Goal: Task Accomplishment & Management: Use online tool/utility

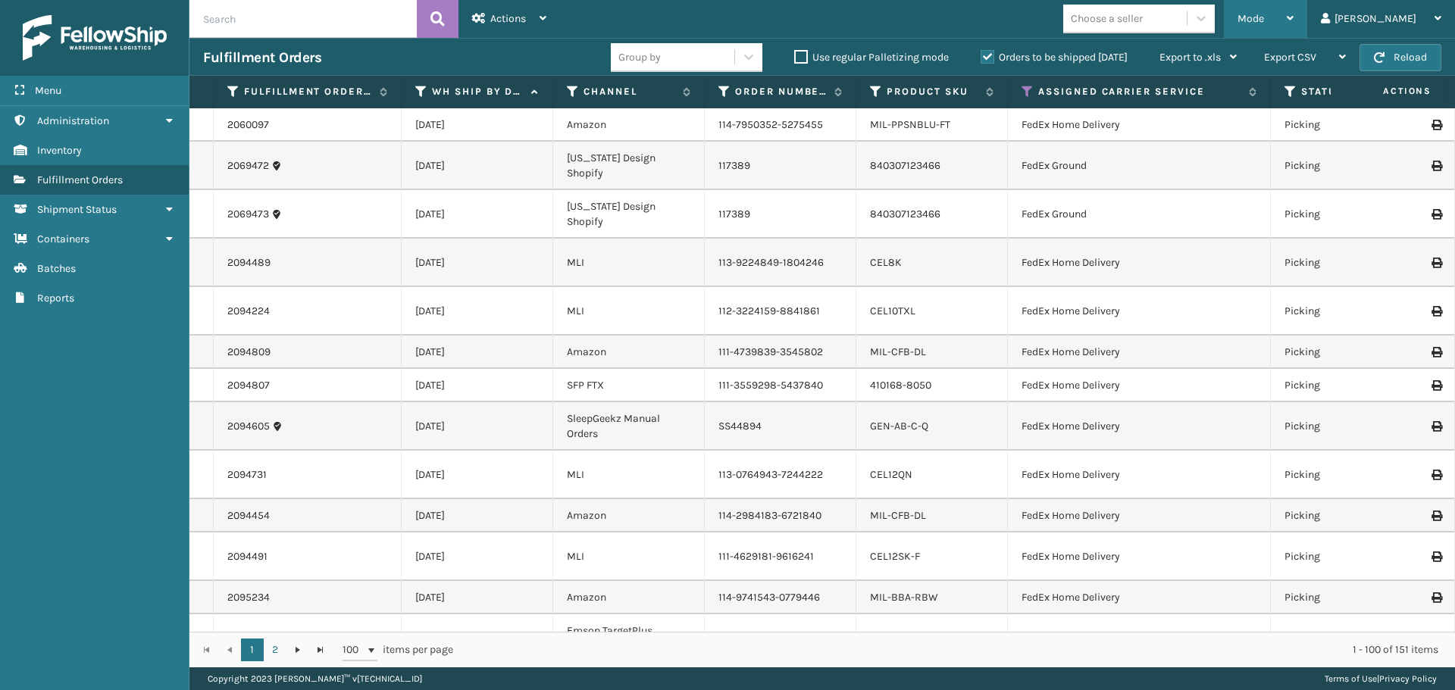
click at [1264, 13] on span "Mode" at bounding box center [1251, 18] width 27 height 13
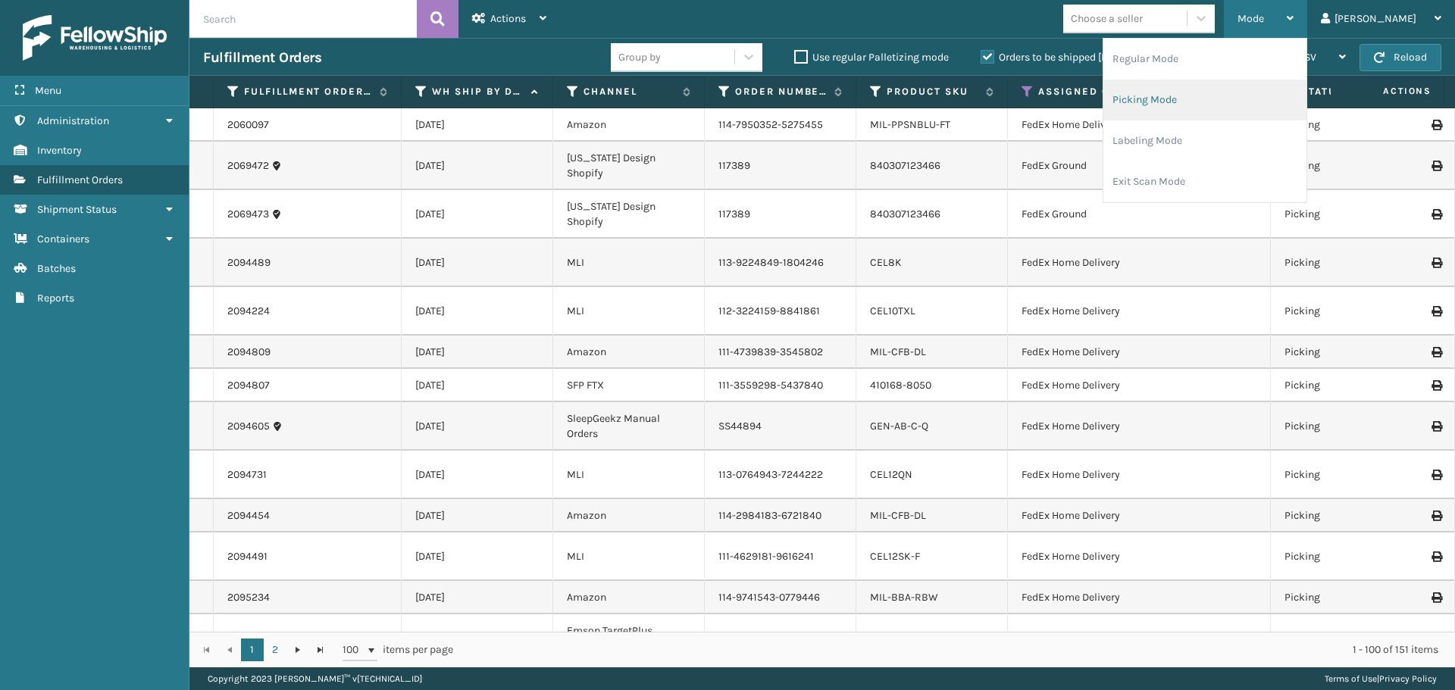
click at [1233, 99] on li "Picking Mode" at bounding box center [1205, 100] width 203 height 41
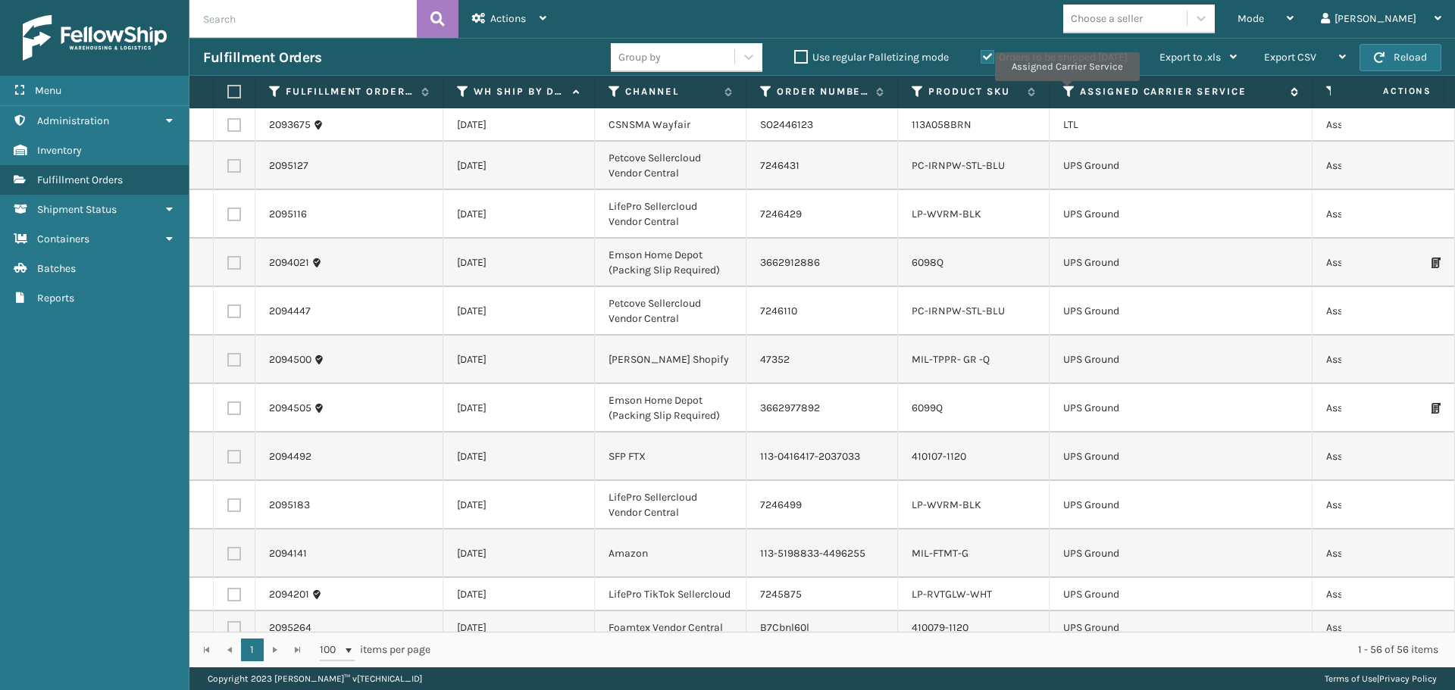
click at [1070, 90] on icon at bounding box center [1069, 92] width 12 height 14
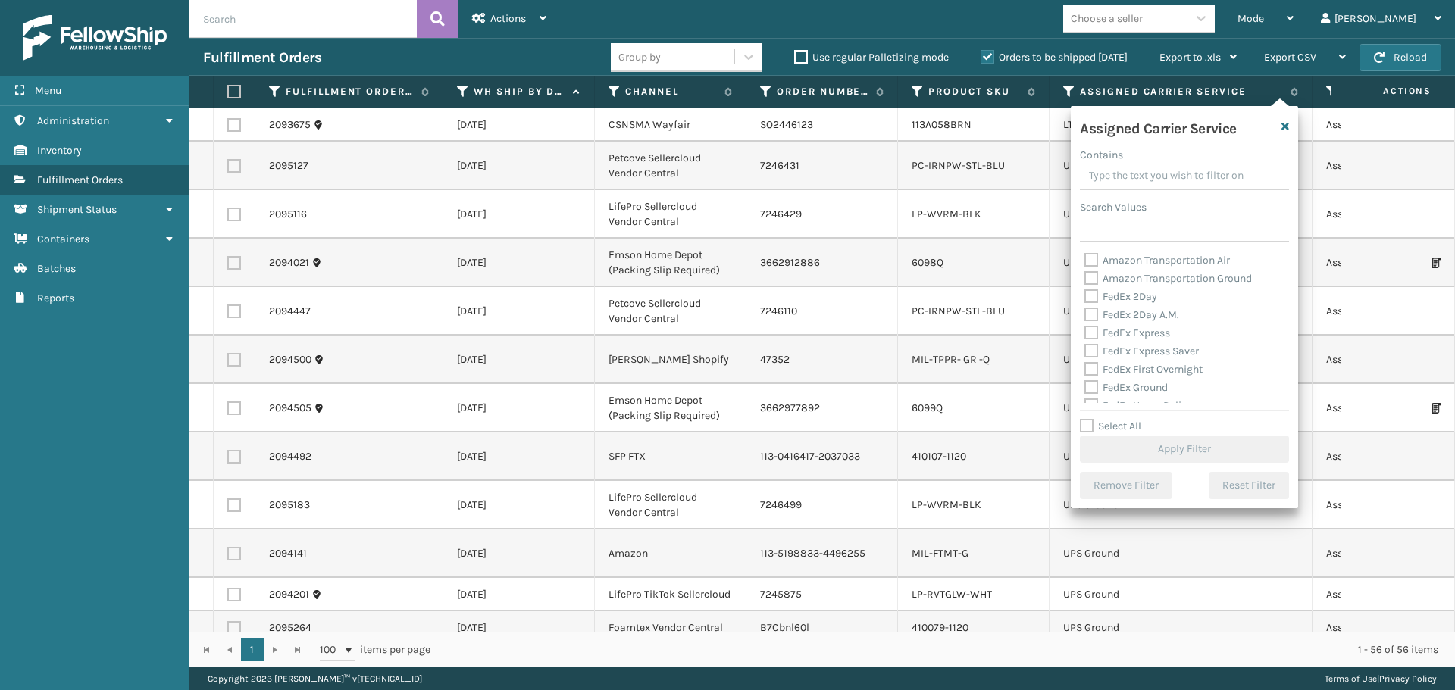
click at [1090, 261] on label "Amazon Transportation Air" at bounding box center [1158, 260] width 146 height 13
click at [1085, 261] on input "Amazon Transportation Air" at bounding box center [1085, 257] width 1 height 10
checkbox input "true"
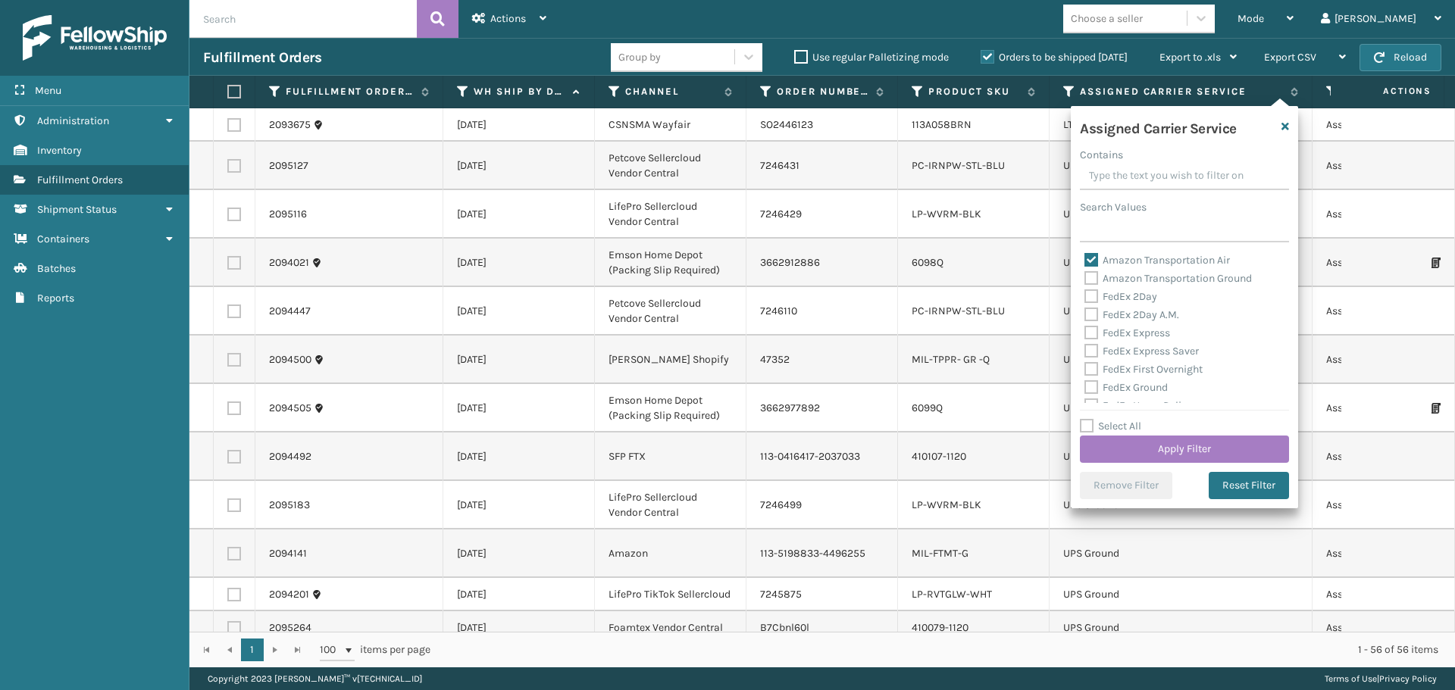
click at [1090, 273] on label "Amazon Transportation Ground" at bounding box center [1169, 278] width 168 height 13
click at [1085, 273] on input "Amazon Transportation Ground" at bounding box center [1085, 275] width 1 height 10
checkbox input "true"
click at [1104, 443] on button "Apply Filter" at bounding box center [1184, 449] width 209 height 27
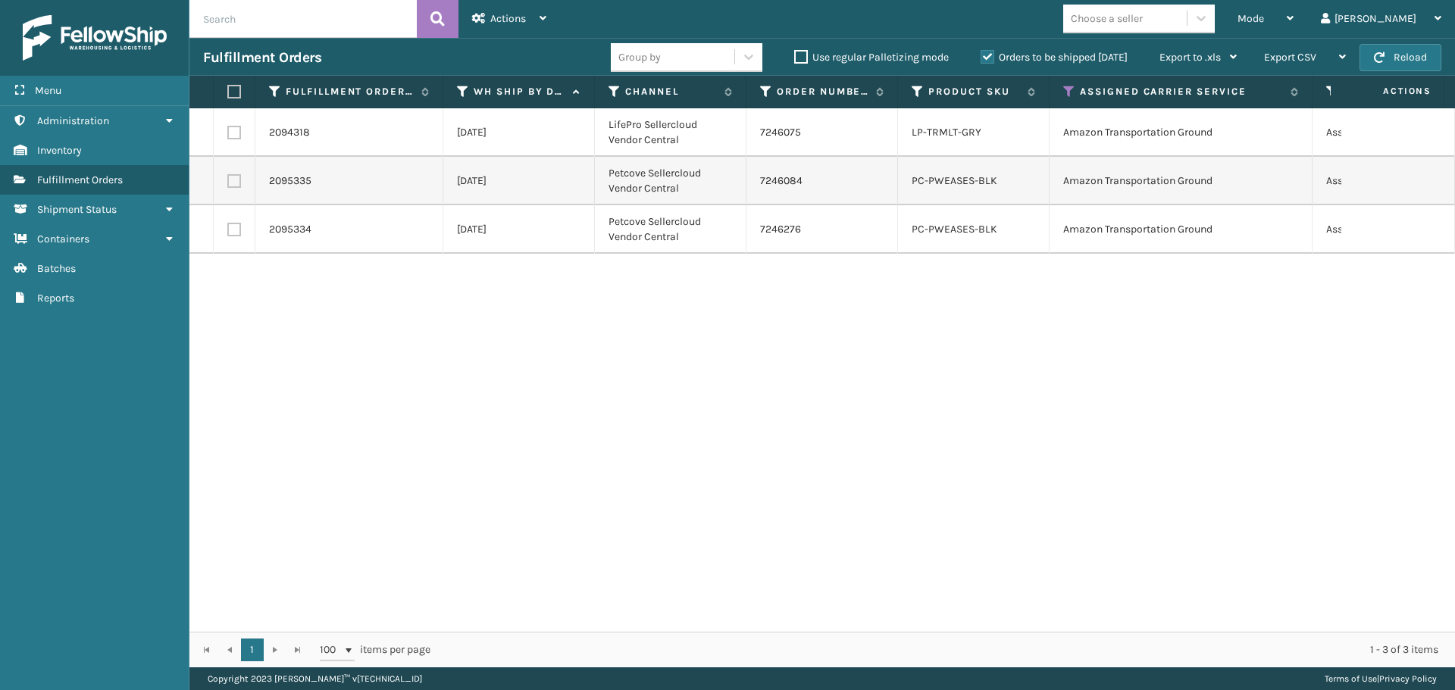
click at [229, 87] on label at bounding box center [231, 92] width 9 height 14
click at [228, 87] on input "checkbox" at bounding box center [227, 92] width 1 height 10
checkbox input "true"
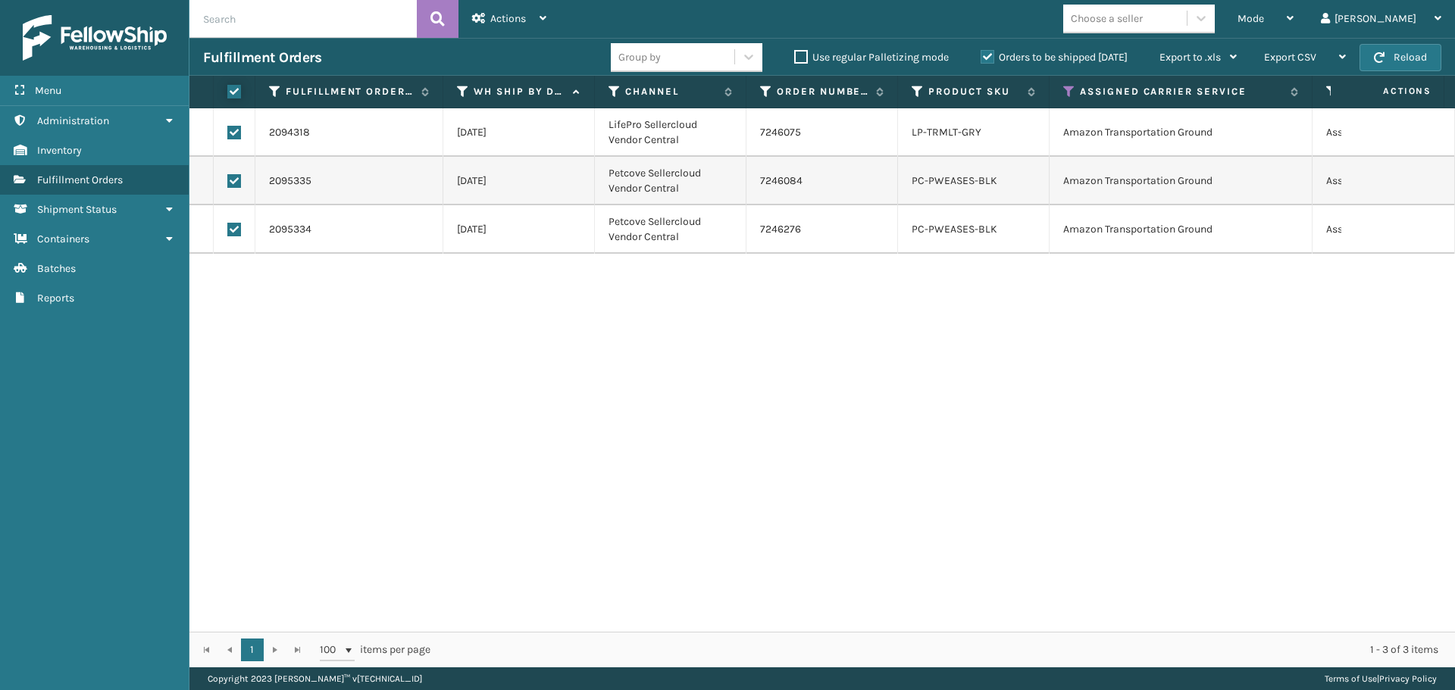
checkbox input "true"
click at [502, 26] on div "Actions" at bounding box center [509, 19] width 74 height 38
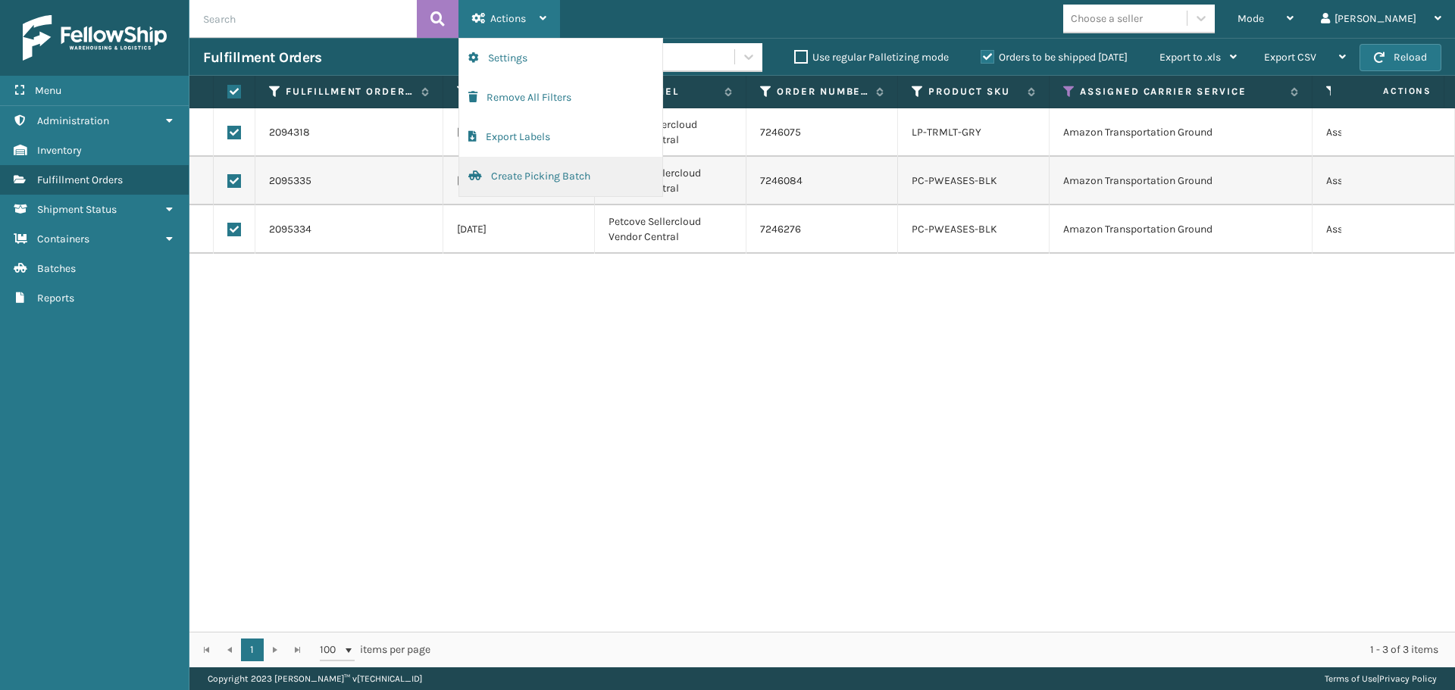
click at [530, 168] on button "Create Picking Batch" at bounding box center [560, 176] width 203 height 39
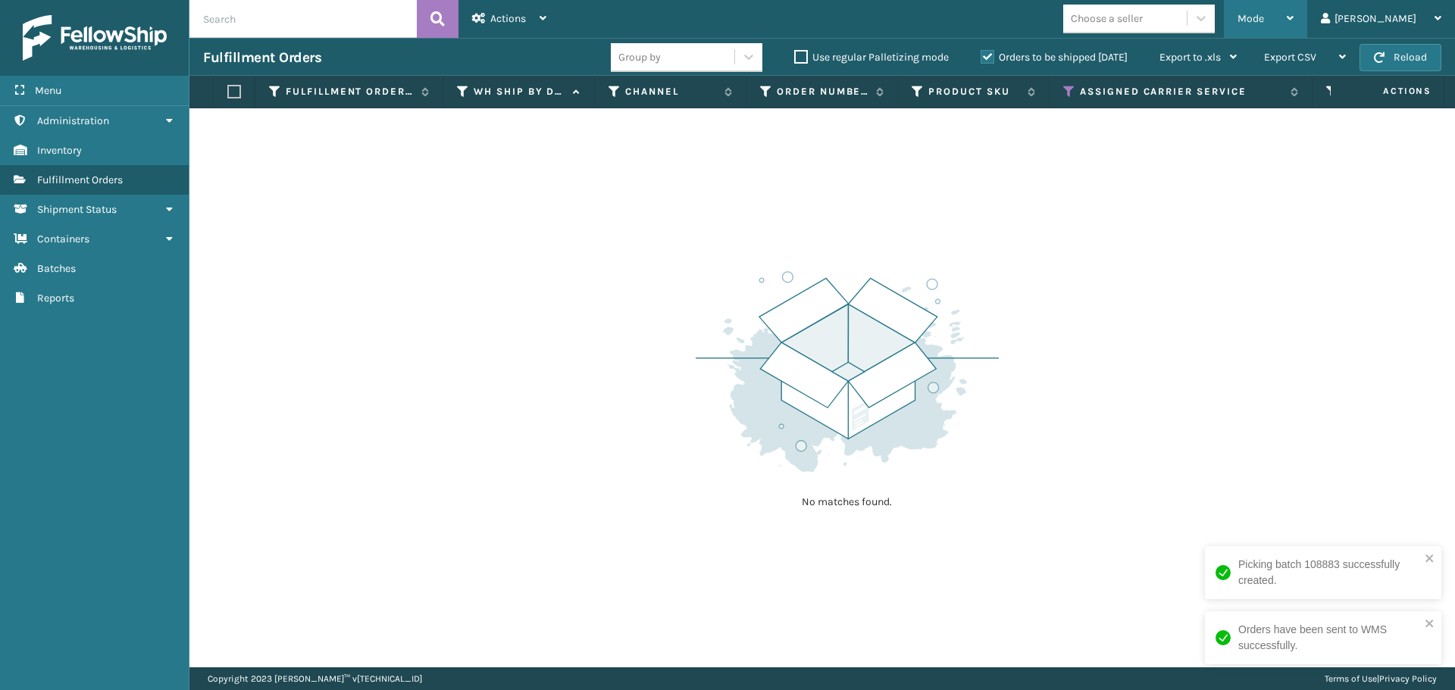
click at [1264, 20] on span "Mode" at bounding box center [1251, 18] width 27 height 13
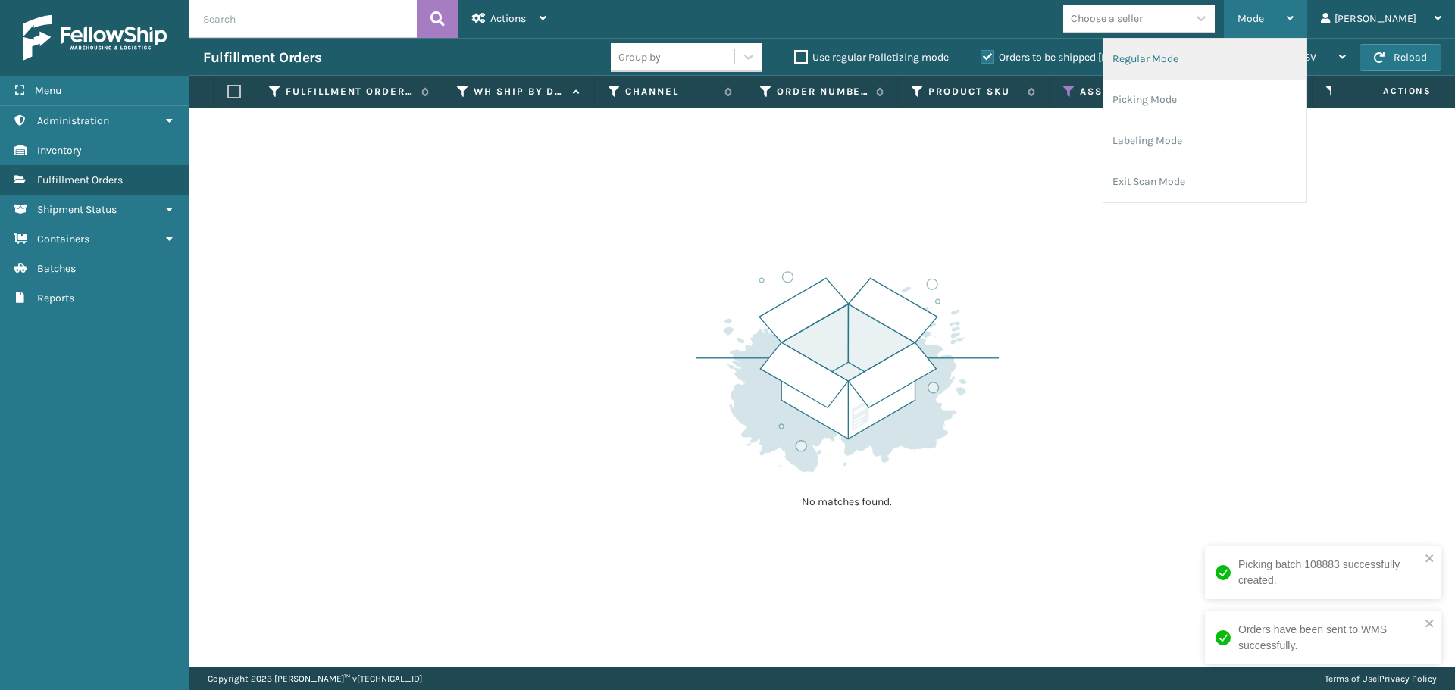
click at [1255, 68] on li "Regular Mode" at bounding box center [1205, 59] width 203 height 41
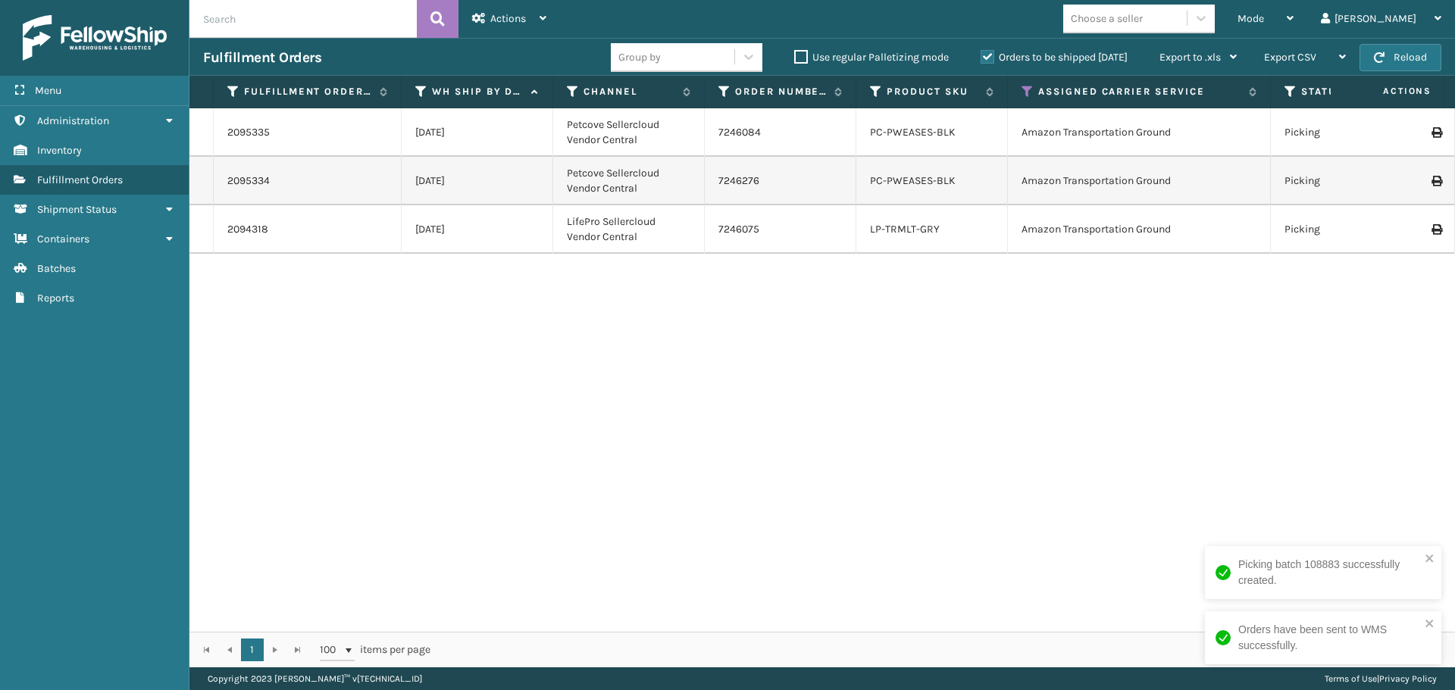
click at [1020, 88] on th "Assigned Carrier Service" at bounding box center [1139, 92] width 263 height 33
click at [1032, 89] on icon at bounding box center [1028, 92] width 12 height 14
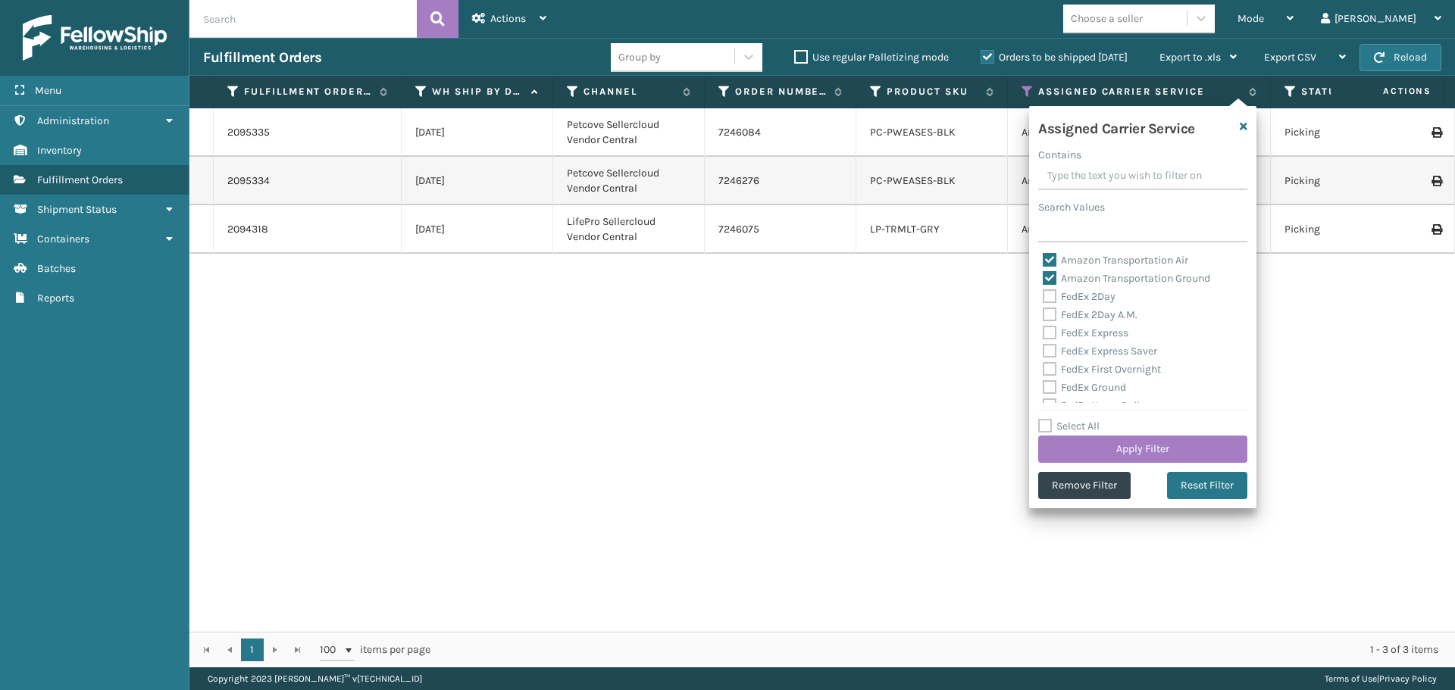
click at [1050, 427] on label "Select All" at bounding box center [1068, 426] width 61 height 13
click at [1050, 419] on input "Select All" at bounding box center [1151, 419] width 227 height 2
checkbox input "true"
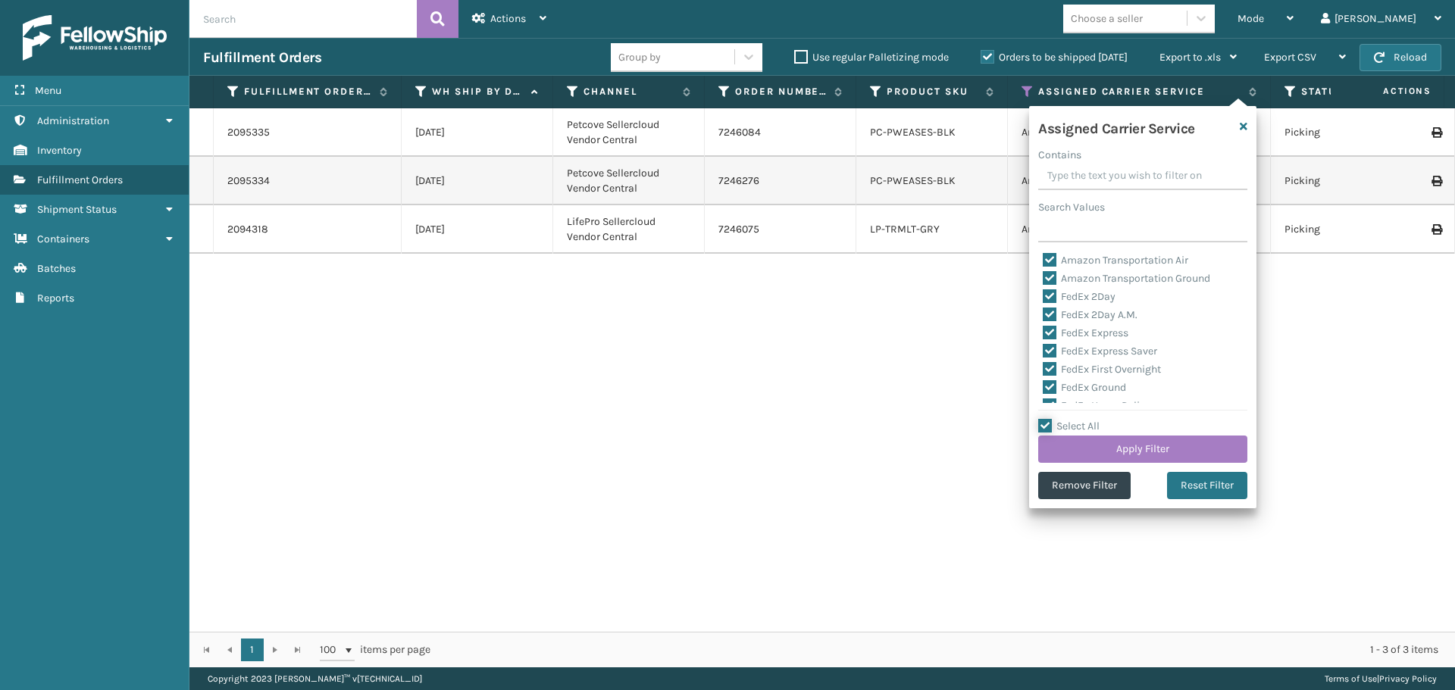
checkbox input "true"
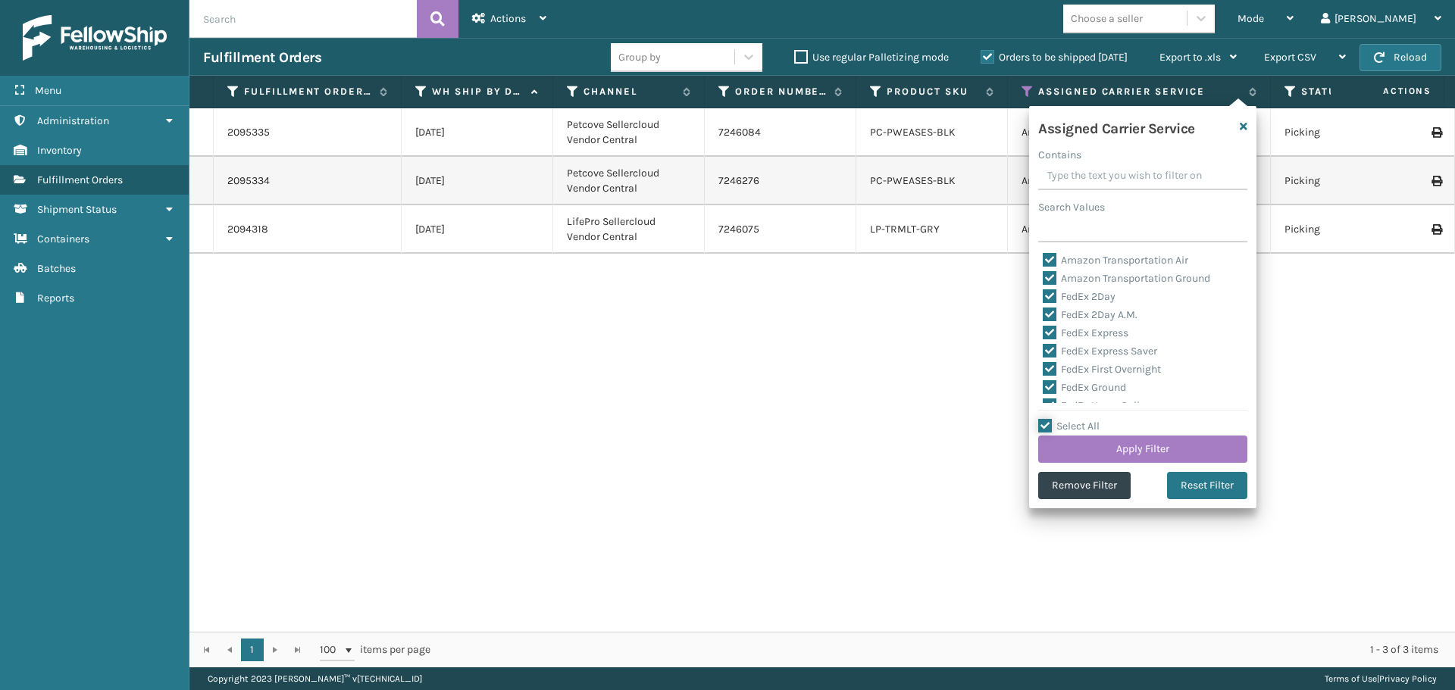
checkbox input "true"
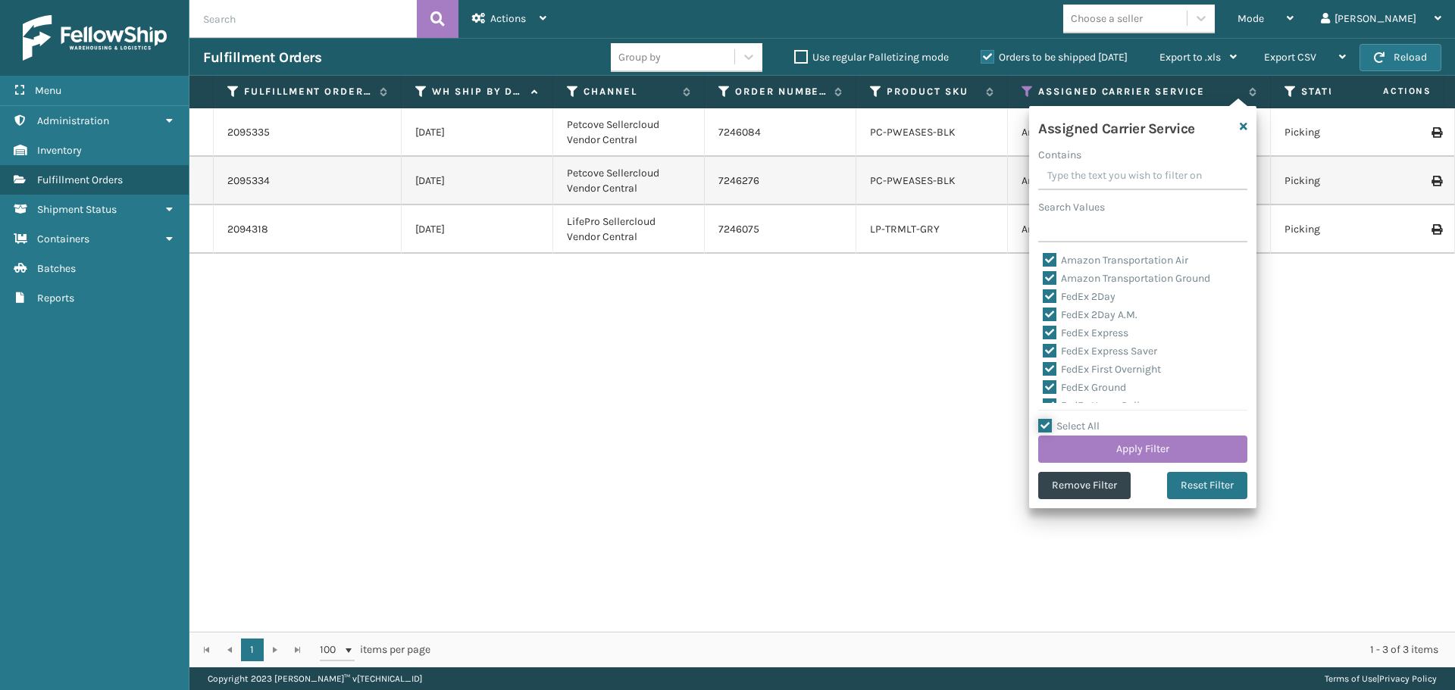
checkbox input "true"
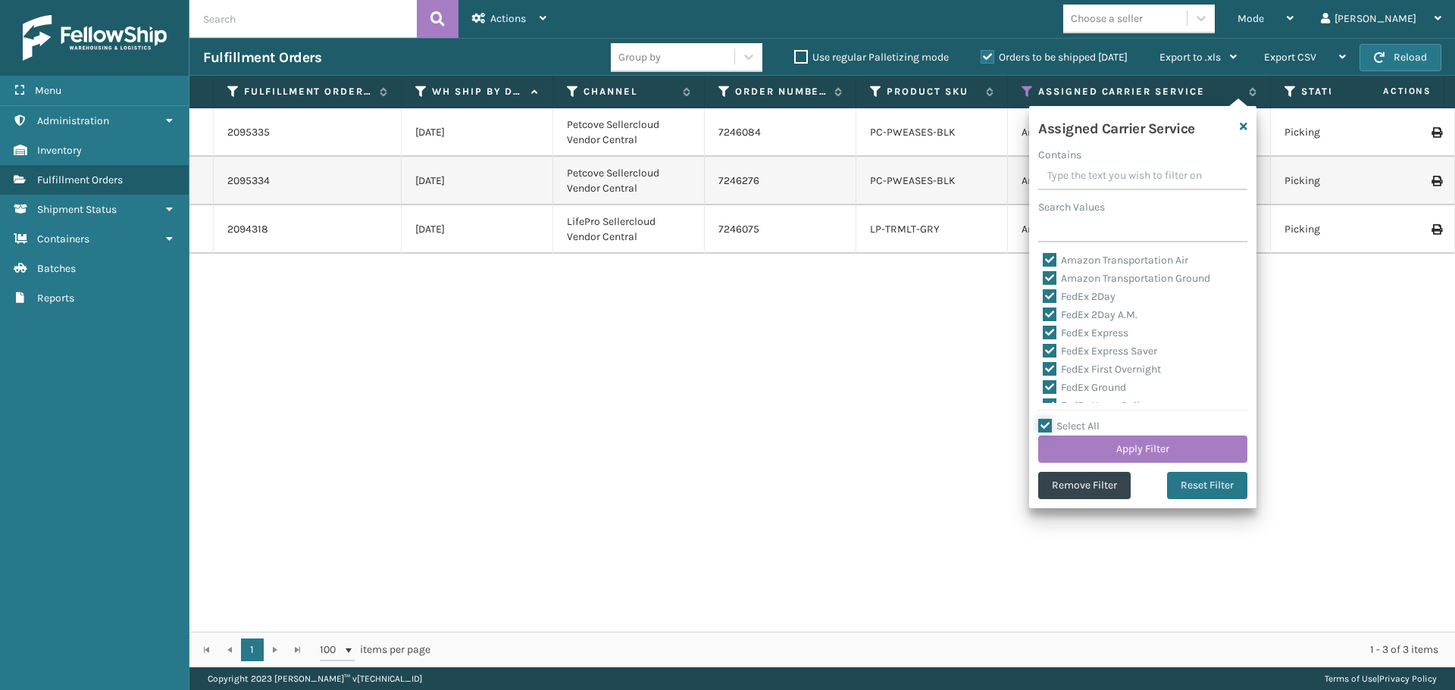
checkbox input "true"
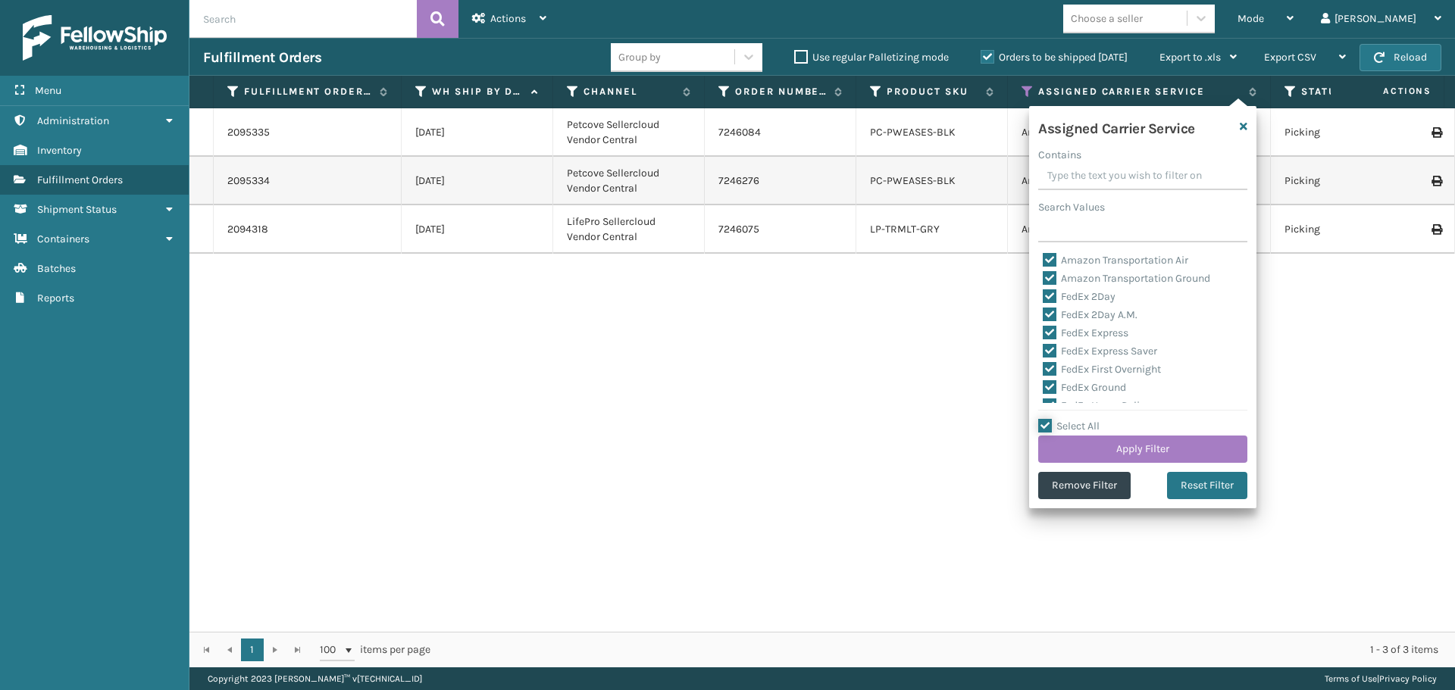
checkbox input "true"
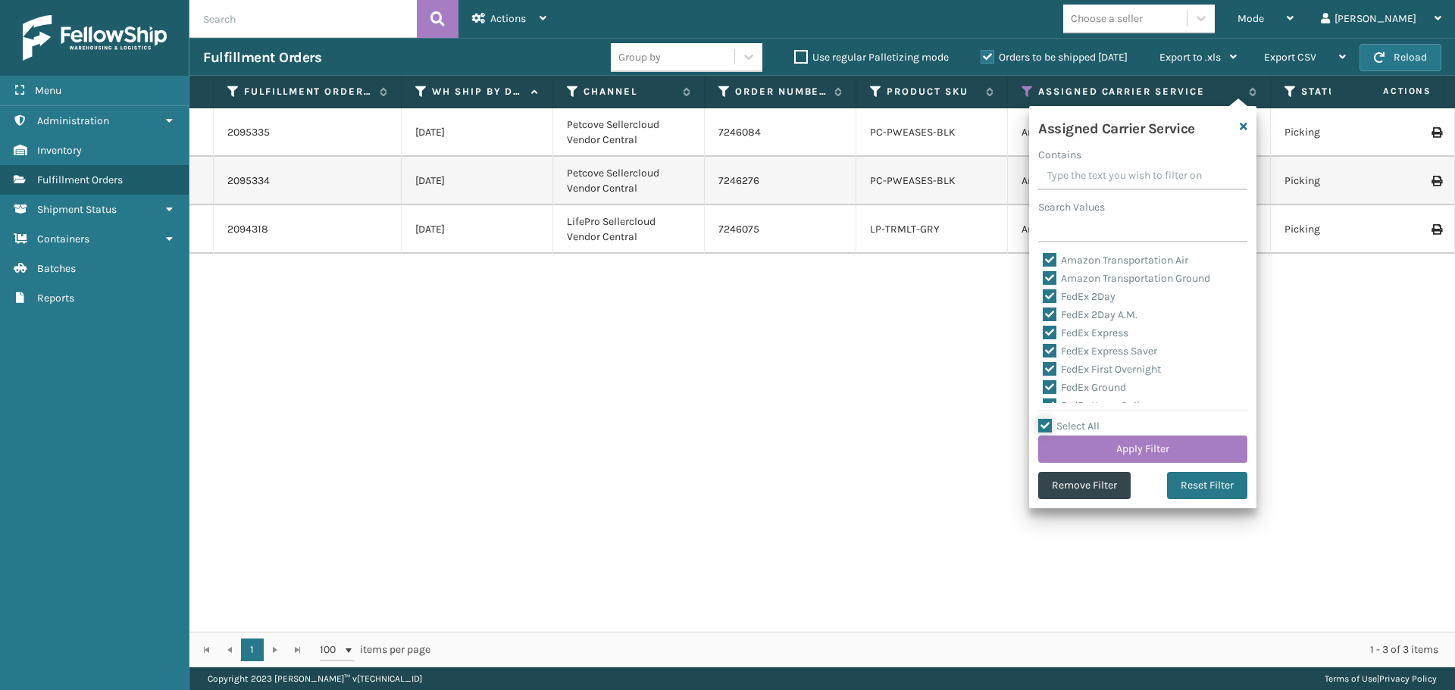
checkbox input "true"
click at [1204, 447] on button "Apply Filter" at bounding box center [1142, 449] width 209 height 27
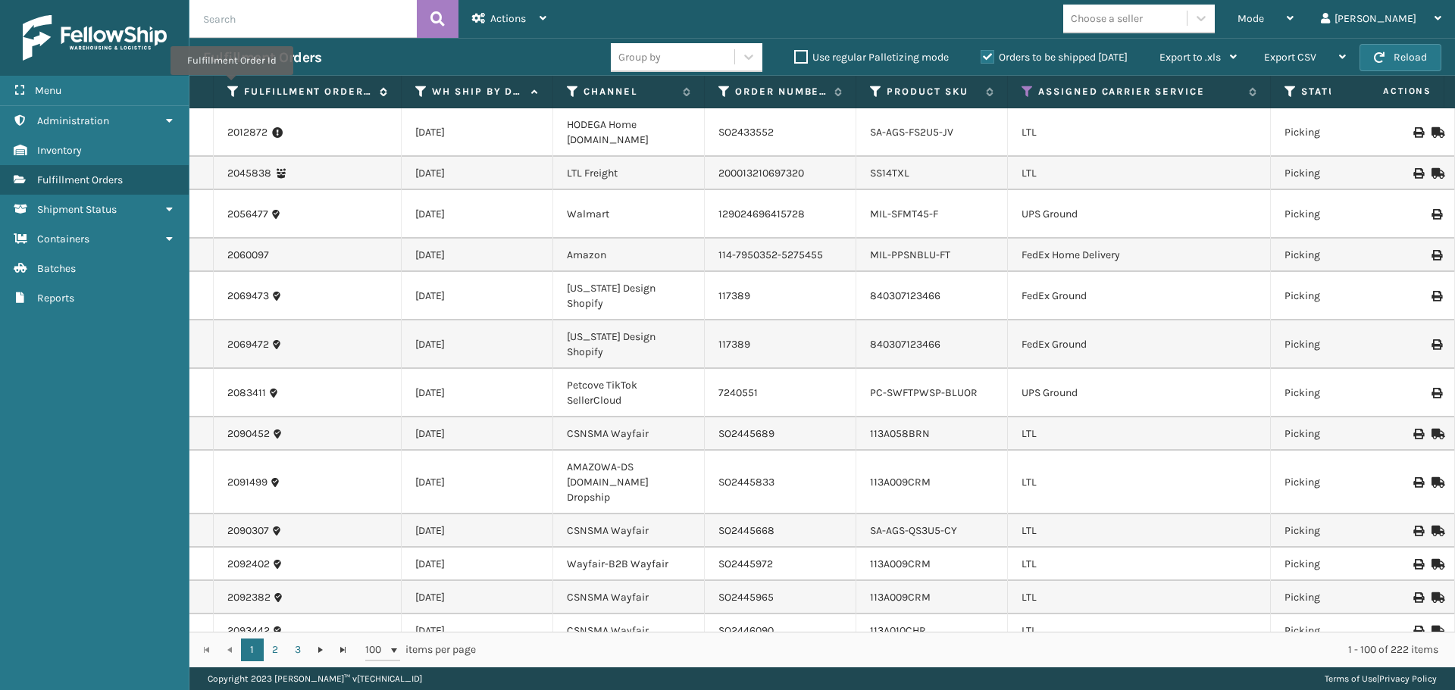
click at [231, 89] on icon at bounding box center [233, 92] width 12 height 14
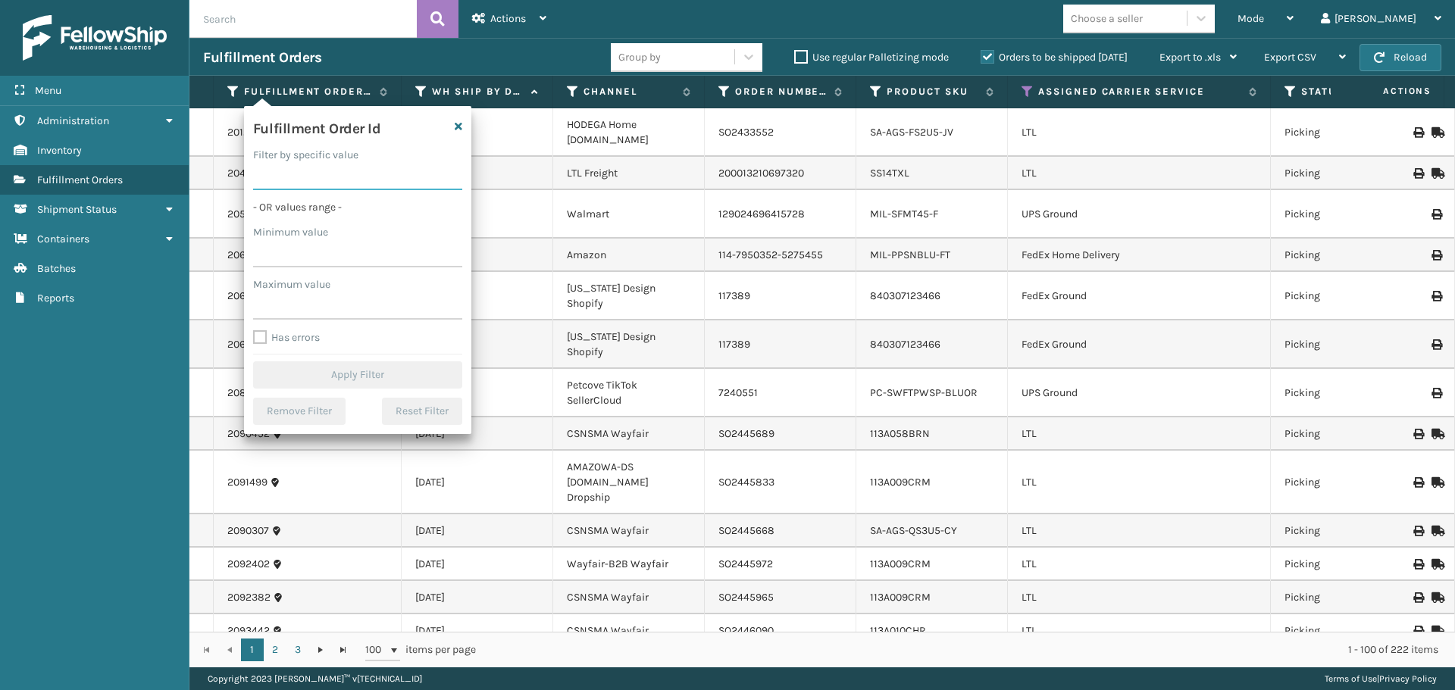
click at [378, 181] on input "Filter by specific value" at bounding box center [357, 176] width 209 height 27
paste input "2094238"
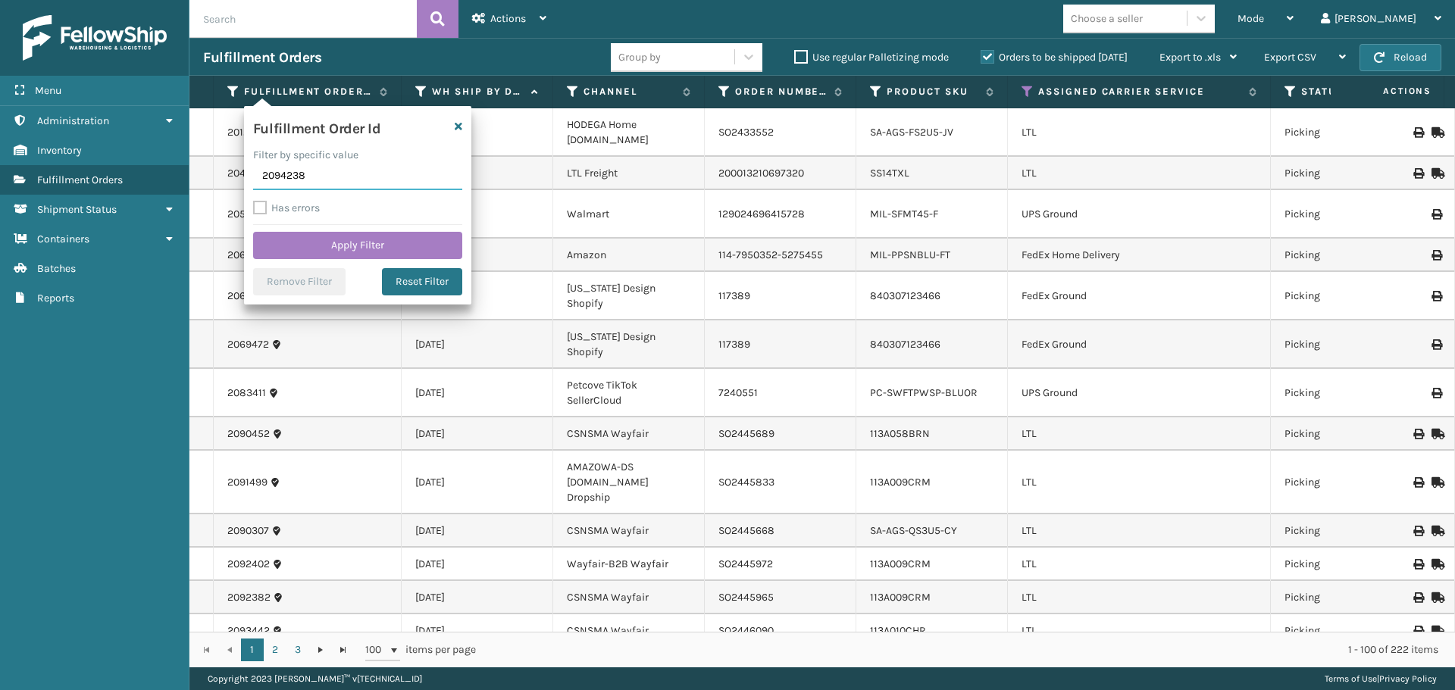
click at [279, 175] on input "2094238" at bounding box center [357, 176] width 209 height 27
type input "2094238"
click at [304, 251] on button "Apply Filter" at bounding box center [357, 245] width 209 height 27
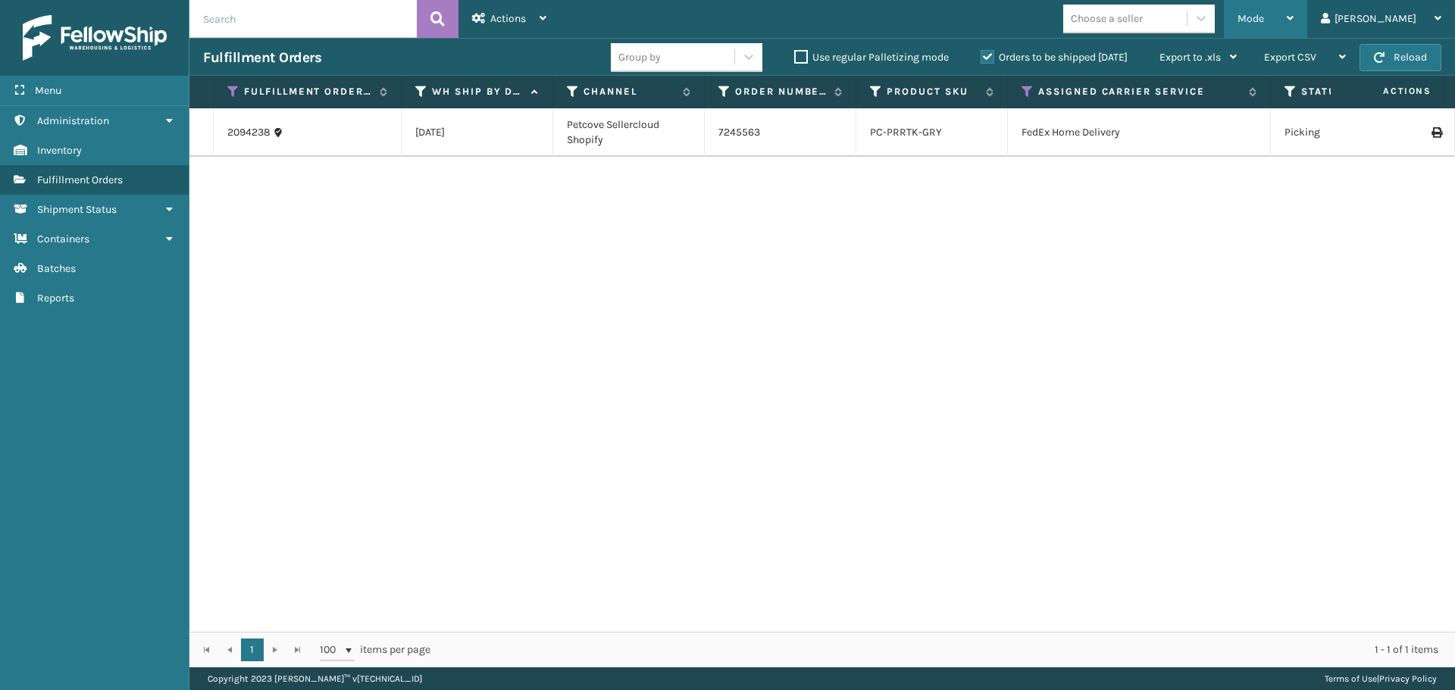
click at [1294, 12] on div "Mode" at bounding box center [1266, 19] width 56 height 38
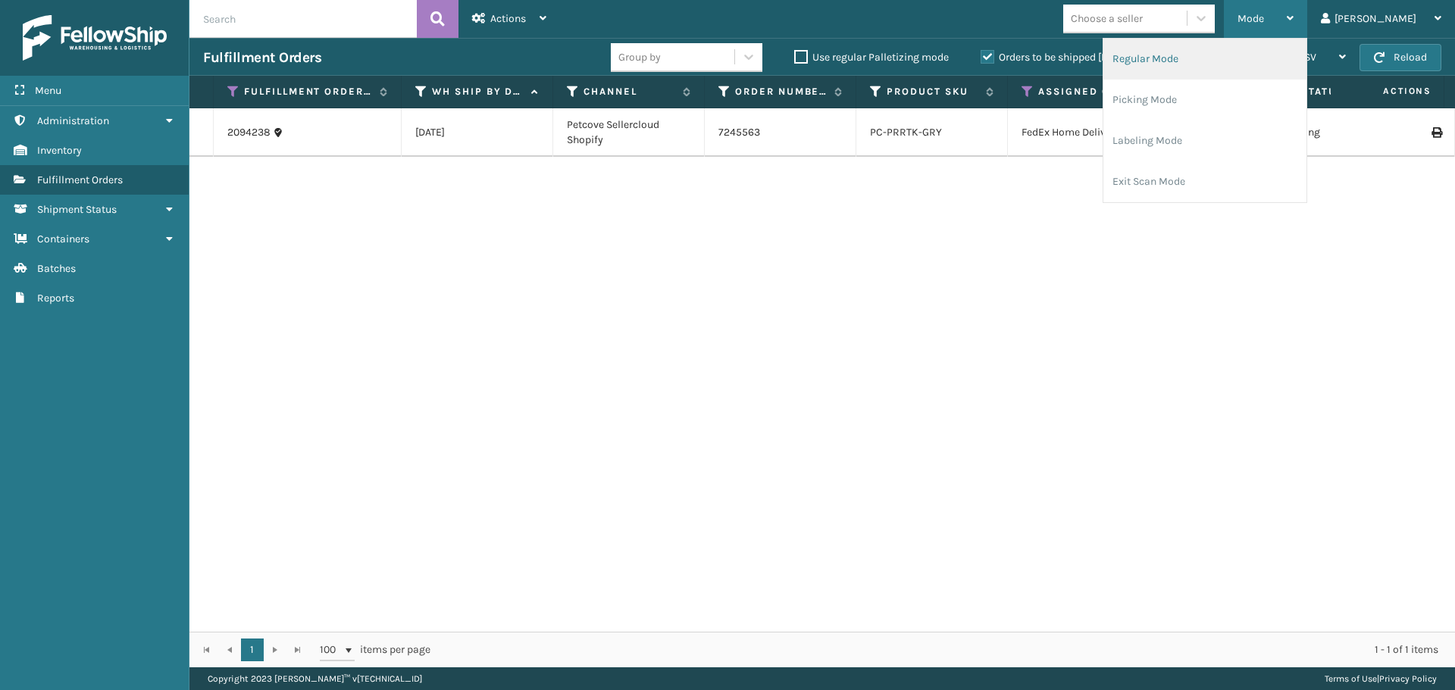
click at [1284, 64] on li "Regular Mode" at bounding box center [1205, 59] width 203 height 41
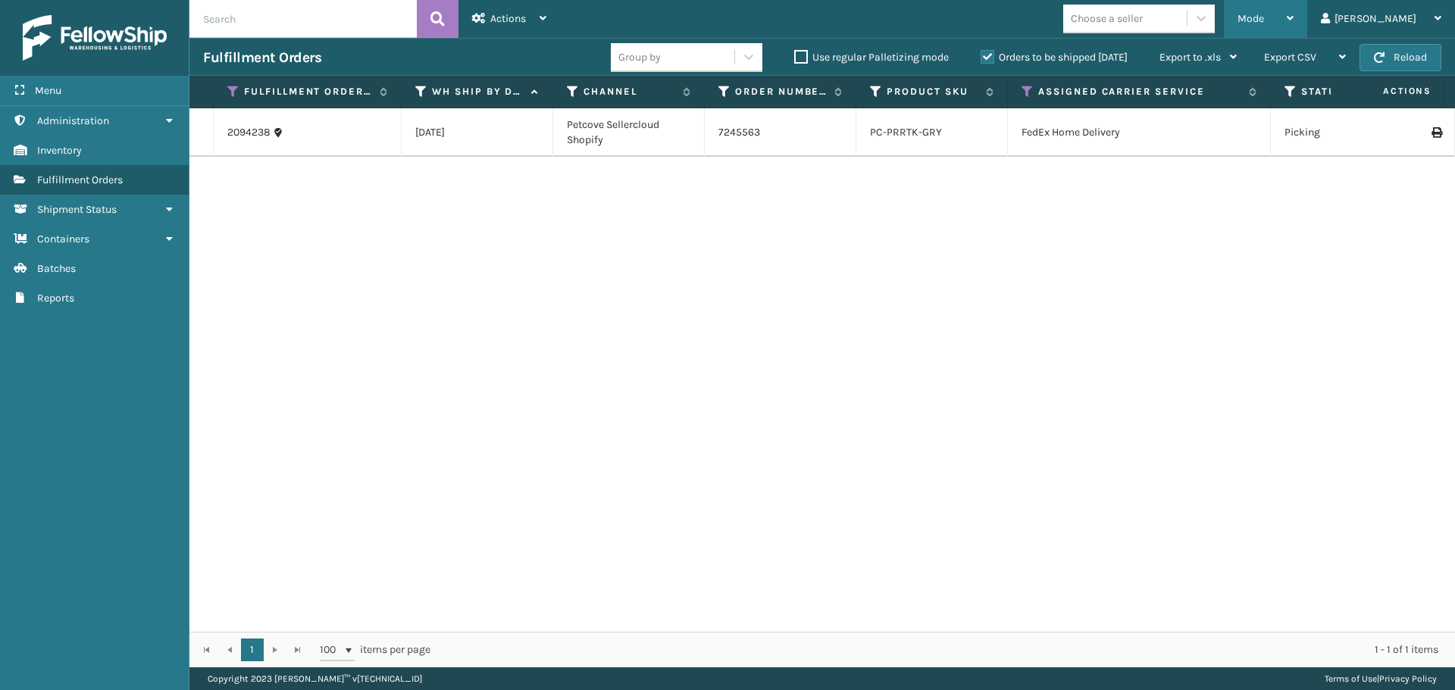
click at [1294, 8] on div "Mode" at bounding box center [1266, 19] width 56 height 38
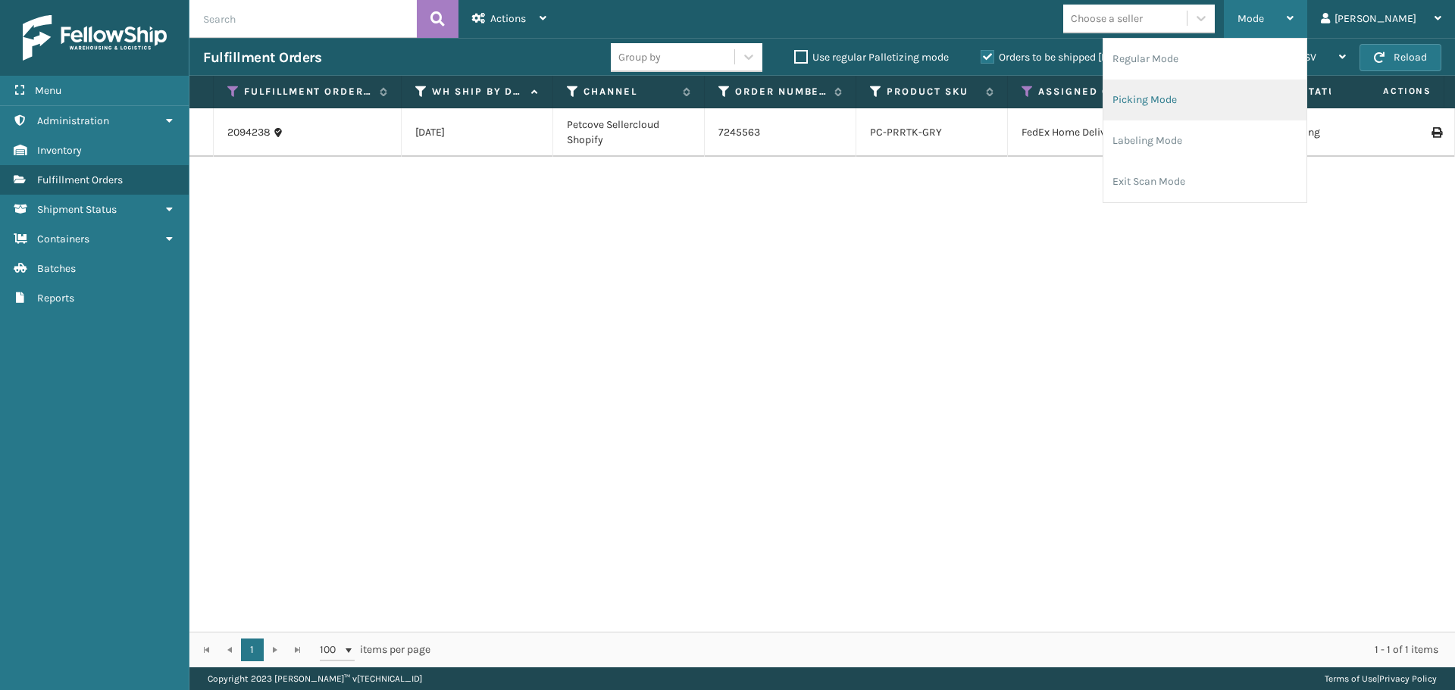
click at [1290, 96] on li "Picking Mode" at bounding box center [1205, 100] width 203 height 41
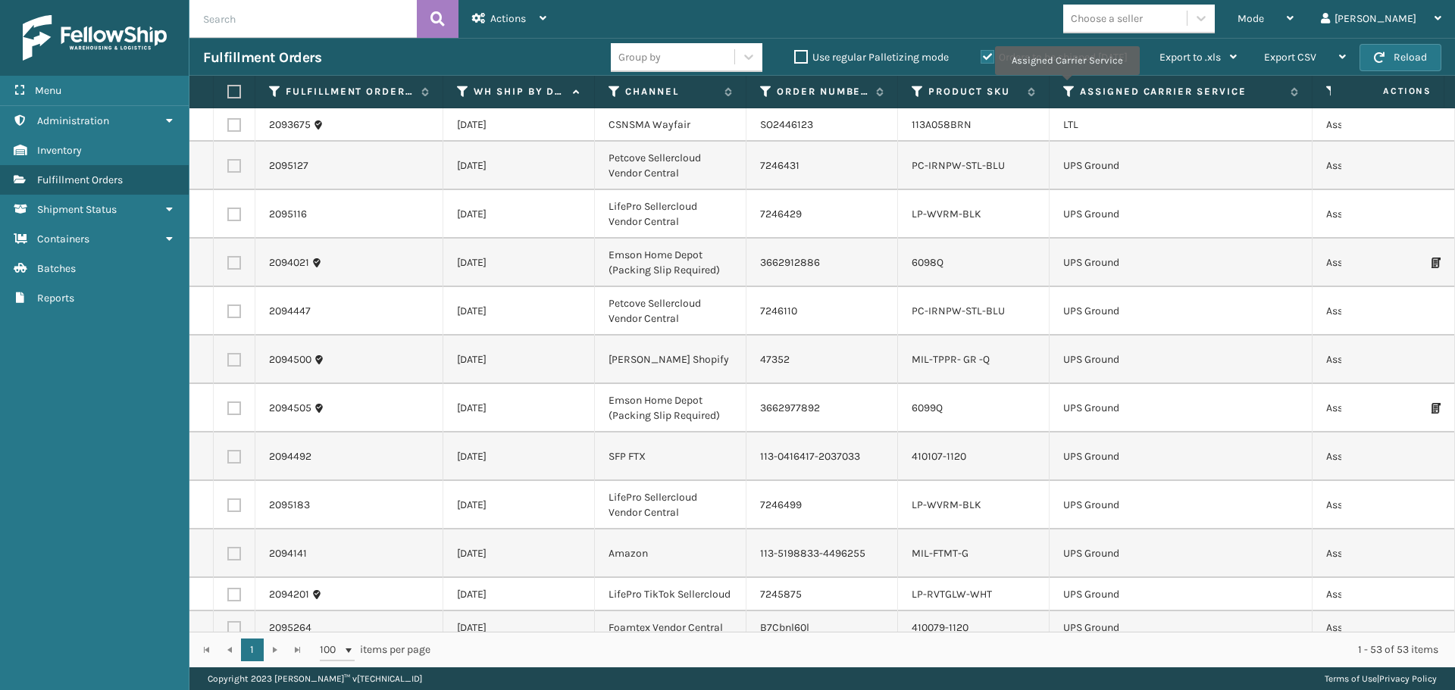
click at [1067, 84] on th "Assigned Carrier Service" at bounding box center [1181, 92] width 263 height 33
click at [1065, 96] on icon at bounding box center [1069, 92] width 12 height 14
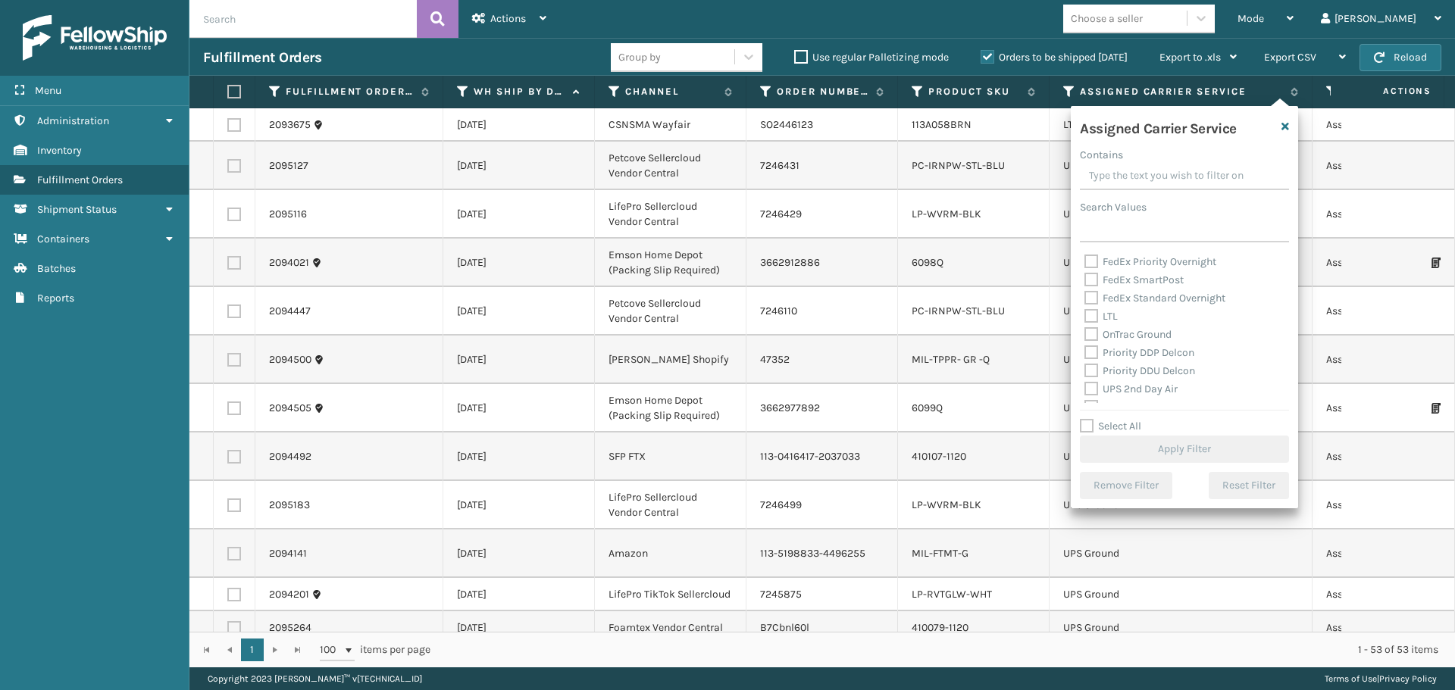
scroll to position [227, 0]
click at [1094, 277] on div "OnTrac Ground" at bounding box center [1185, 270] width 200 height 18
click at [1094, 273] on label "OnTrac Ground" at bounding box center [1128, 269] width 87 height 13
click at [1085, 271] on input "OnTrac Ground" at bounding box center [1085, 266] width 1 height 10
checkbox input "true"
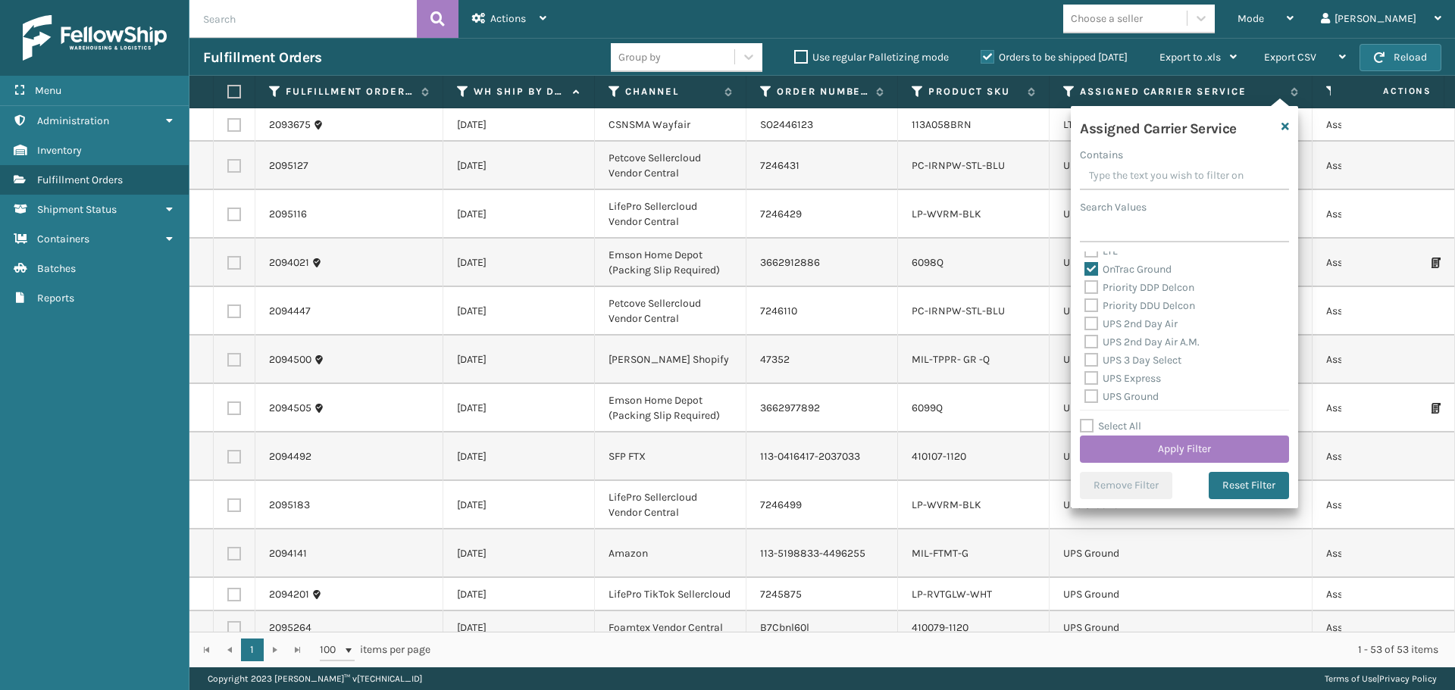
click at [1092, 287] on label "Priority DDP Delcon" at bounding box center [1140, 287] width 110 height 13
click at [1085, 287] on input "Priority DDP Delcon" at bounding box center [1085, 284] width 1 height 10
checkbox input "true"
click at [1092, 300] on label "Priority DDU Delcon" at bounding box center [1140, 305] width 111 height 13
click at [1085, 300] on input "Priority DDU Delcon" at bounding box center [1085, 302] width 1 height 10
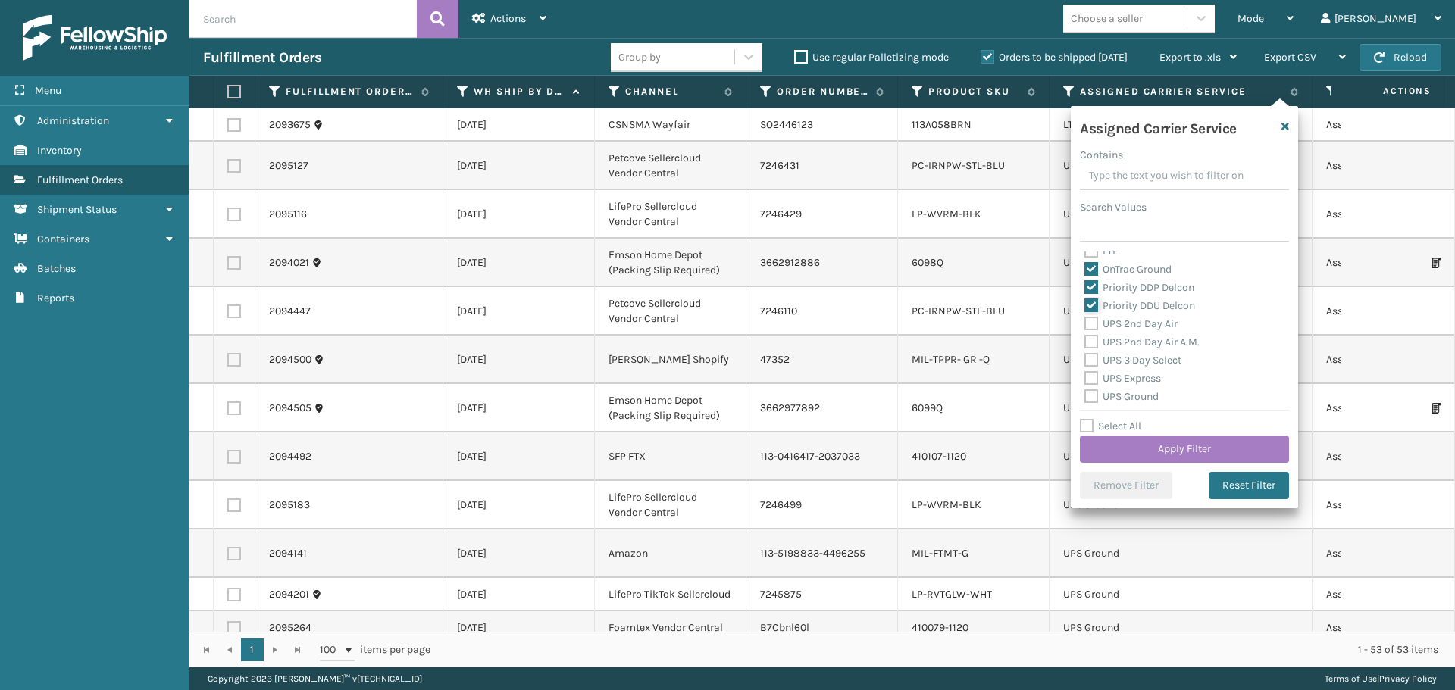
checkbox input "true"
click at [1092, 327] on label "UPS 2nd Day Air" at bounding box center [1131, 324] width 93 height 13
click at [1085, 325] on input "UPS 2nd Day Air" at bounding box center [1085, 320] width 1 height 10
checkbox input "true"
click at [1092, 339] on label "UPS 2nd Day Air A.M." at bounding box center [1142, 342] width 115 height 13
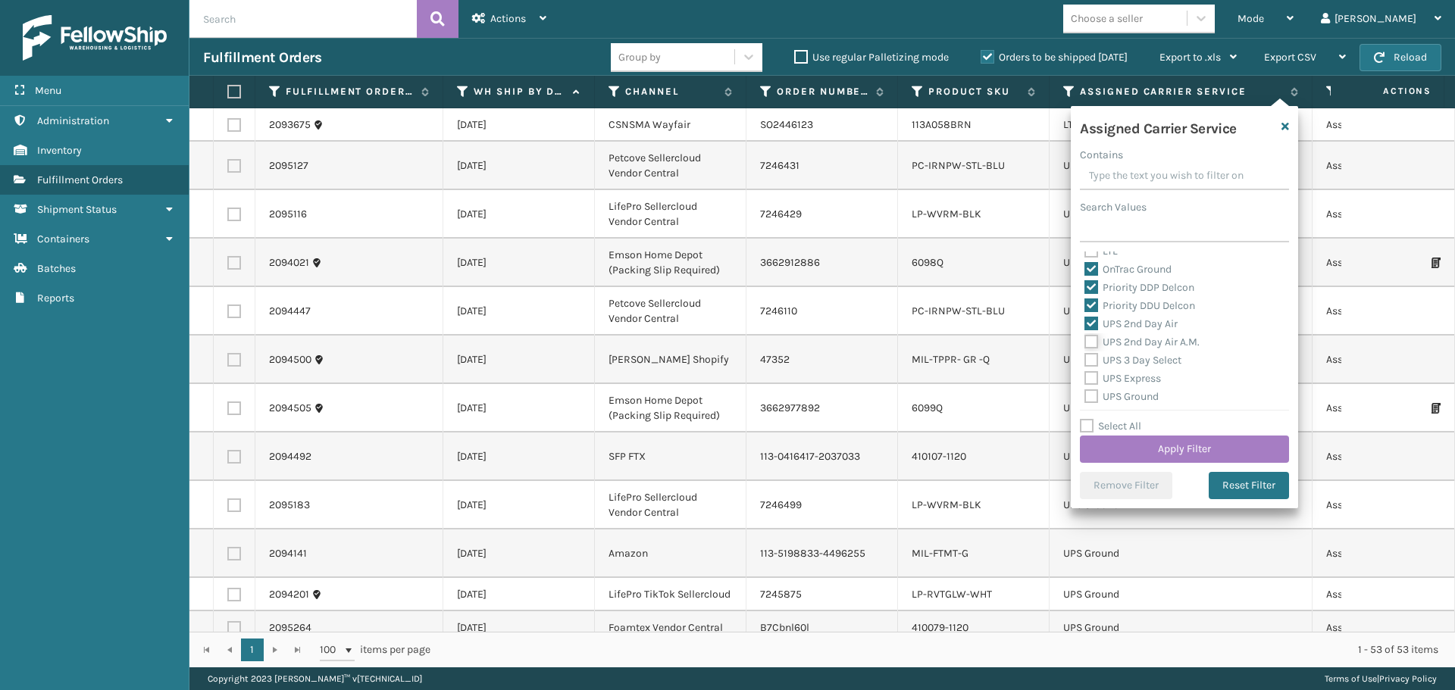
click at [1085, 339] on input "UPS 2nd Day Air A.M." at bounding box center [1085, 338] width 1 height 10
checkbox input "true"
click at [1088, 362] on label "UPS 3 Day Select" at bounding box center [1133, 360] width 97 height 13
click at [1085, 362] on input "UPS 3 Day Select" at bounding box center [1085, 357] width 1 height 10
checkbox input "true"
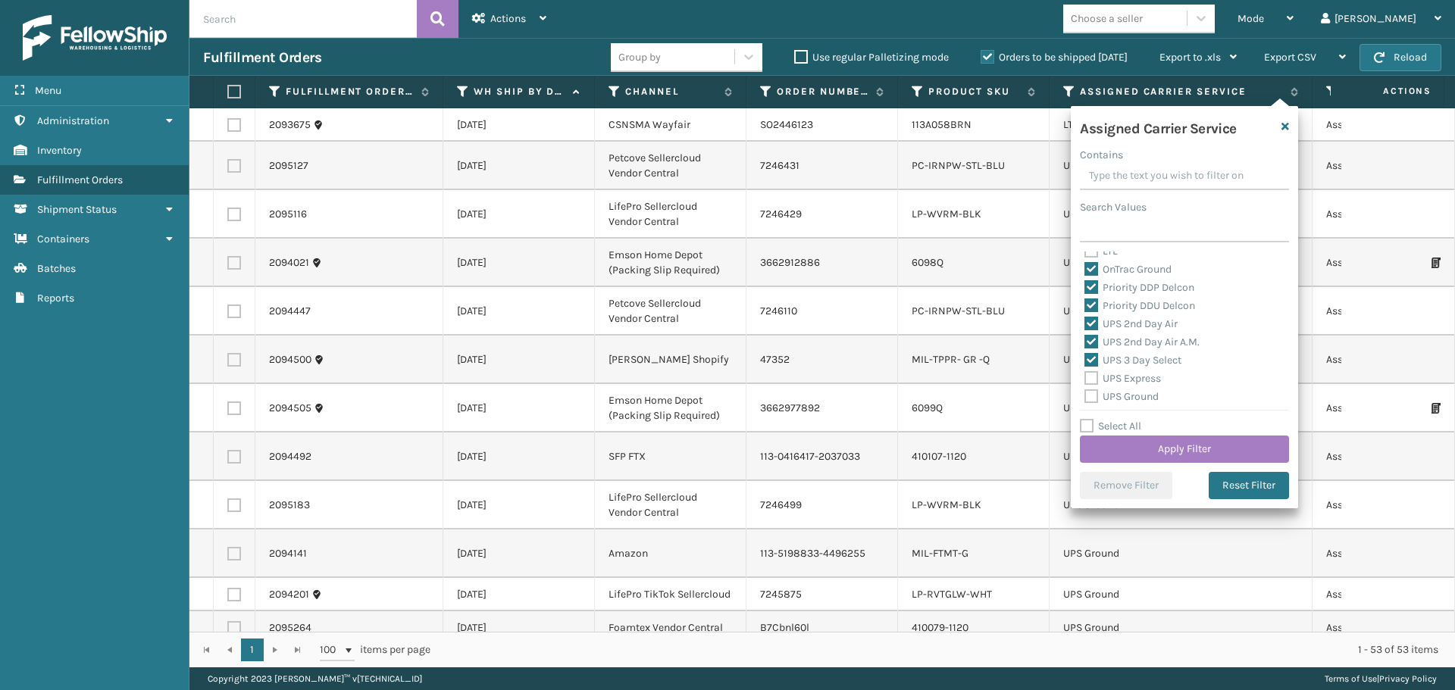
click at [1091, 380] on label "UPS Express" at bounding box center [1123, 378] width 77 height 13
click at [1085, 380] on input "UPS Express" at bounding box center [1085, 375] width 1 height 10
checkbox input "true"
click at [1092, 395] on label "UPS Ground" at bounding box center [1122, 396] width 74 height 13
click at [1085, 395] on input "UPS Ground" at bounding box center [1085, 393] width 1 height 10
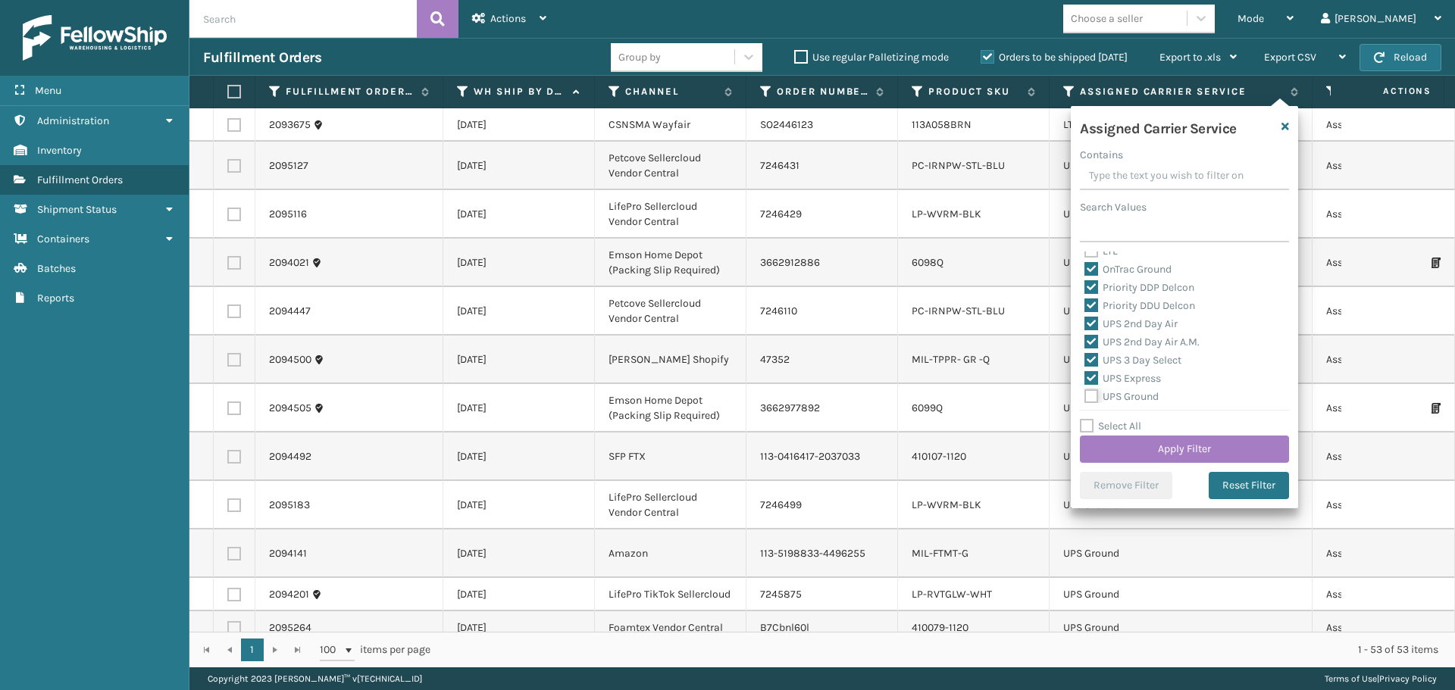
checkbox input "true"
click at [1095, 340] on label "UPS Next Day Air" at bounding box center [1133, 339] width 97 height 13
click at [1085, 340] on input "UPS Next Day Air" at bounding box center [1085, 335] width 1 height 10
checkbox input "true"
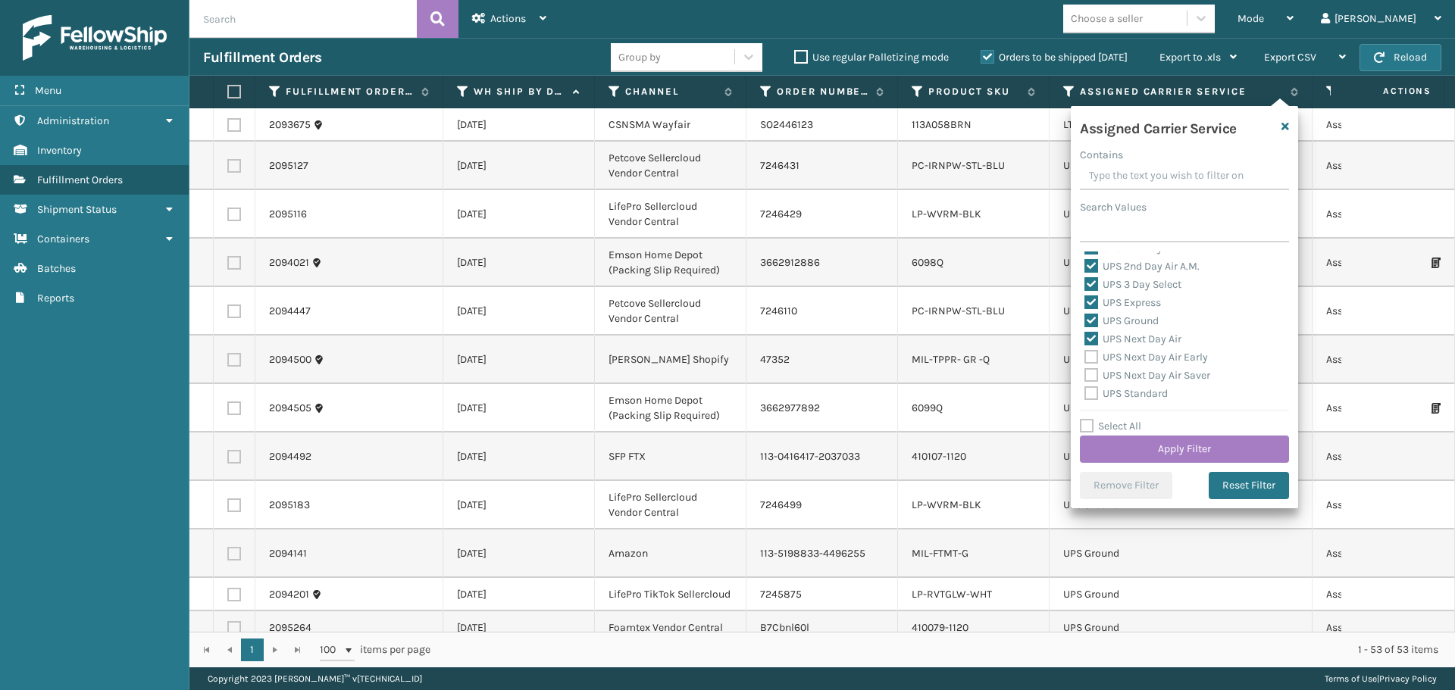
click at [1094, 359] on label "UPS Next Day Air Early" at bounding box center [1147, 357] width 124 height 13
click at [1085, 359] on input "UPS Next Day Air Early" at bounding box center [1085, 354] width 1 height 10
checkbox input "true"
click at [1093, 374] on label "UPS Next Day Air Saver" at bounding box center [1148, 375] width 126 height 13
click at [1085, 374] on input "UPS Next Day Air Saver" at bounding box center [1085, 372] width 1 height 10
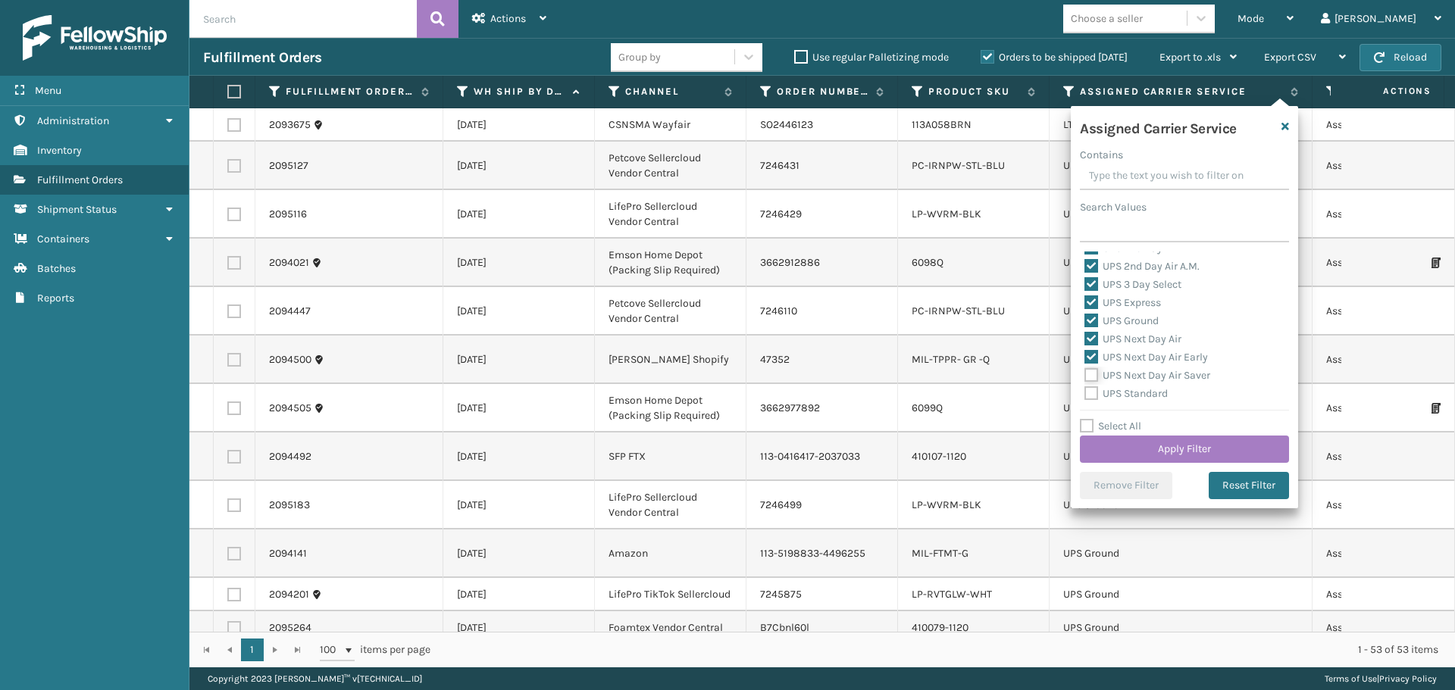
checkbox input "true"
click at [1088, 393] on label "UPS Standard" at bounding box center [1126, 393] width 83 height 13
click at [1085, 393] on input "UPS Standard" at bounding box center [1085, 390] width 1 height 10
checkbox input "true"
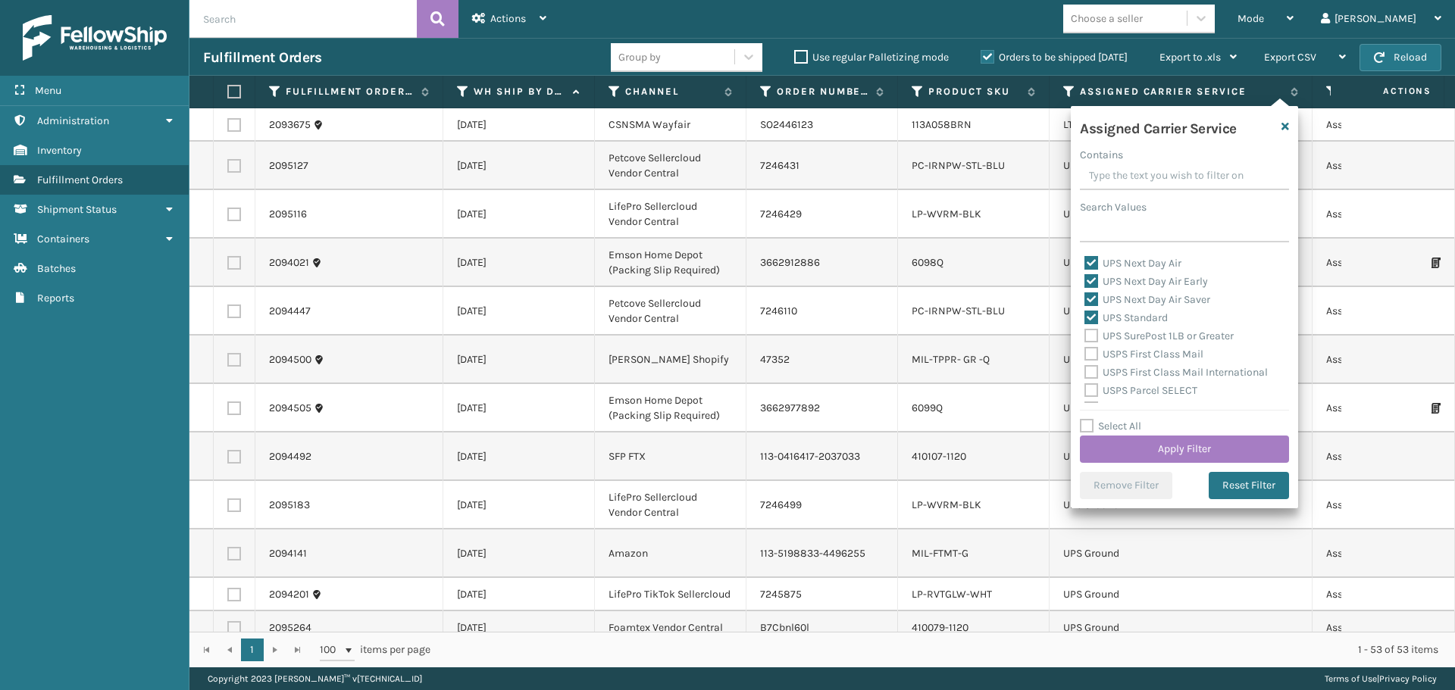
click at [1094, 339] on label "UPS SurePost 1LB or Greater" at bounding box center [1159, 336] width 149 height 13
click at [1085, 337] on input "UPS SurePost 1LB or Greater" at bounding box center [1085, 332] width 1 height 10
checkbox input "true"
click at [1094, 358] on label "USPS First Class Mail" at bounding box center [1144, 354] width 119 height 13
click at [1092, 371] on label "USPS First Class Mail International" at bounding box center [1176, 372] width 183 height 13
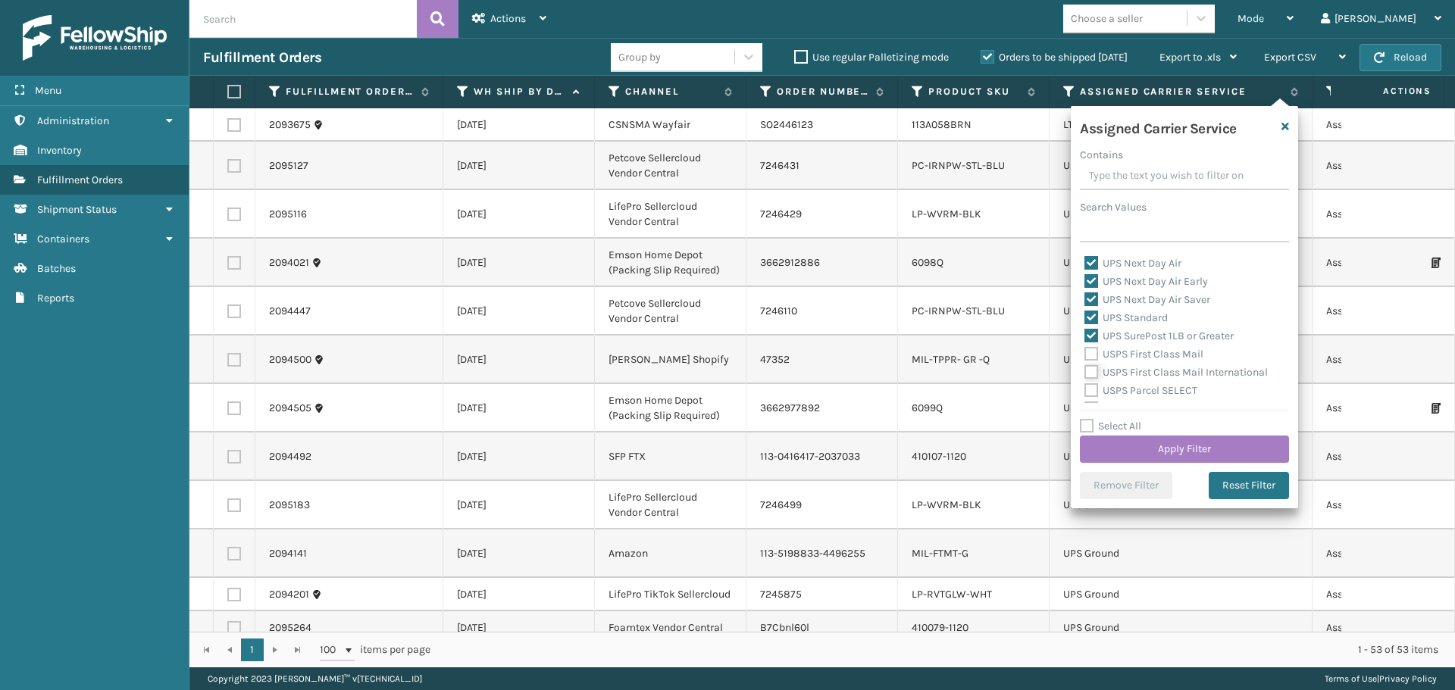
click at [1085, 371] on input "USPS First Class Mail International" at bounding box center [1085, 369] width 1 height 10
checkbox input "true"
click at [1093, 355] on label "USPS First Class Mail" at bounding box center [1144, 354] width 119 height 13
click at [1085, 355] on input "USPS First Class Mail" at bounding box center [1085, 351] width 1 height 10
checkbox input "true"
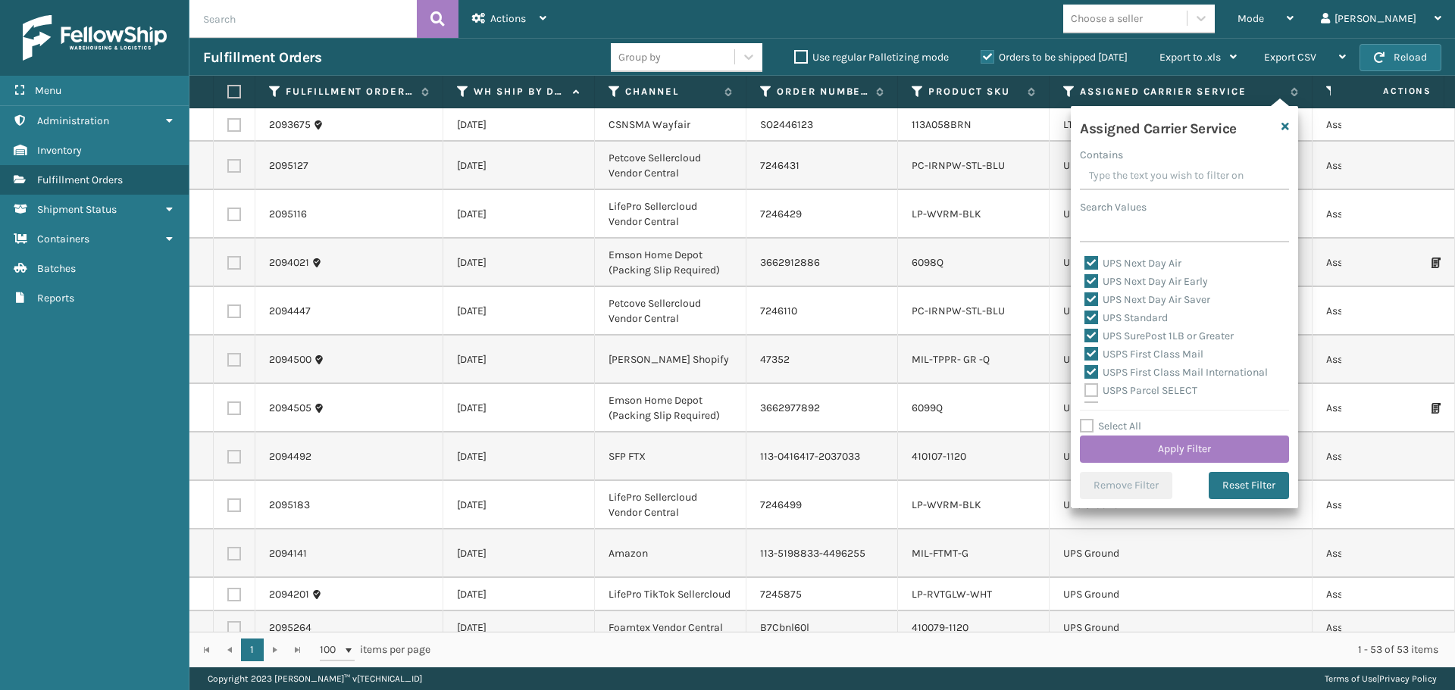
click at [1093, 390] on label "USPS Parcel SELECT" at bounding box center [1141, 390] width 113 height 13
click at [1085, 390] on input "USPS Parcel SELECT" at bounding box center [1085, 387] width 1 height 10
checkbox input "true"
click at [1093, 333] on label "USPS Priority Mail" at bounding box center [1137, 333] width 104 height 13
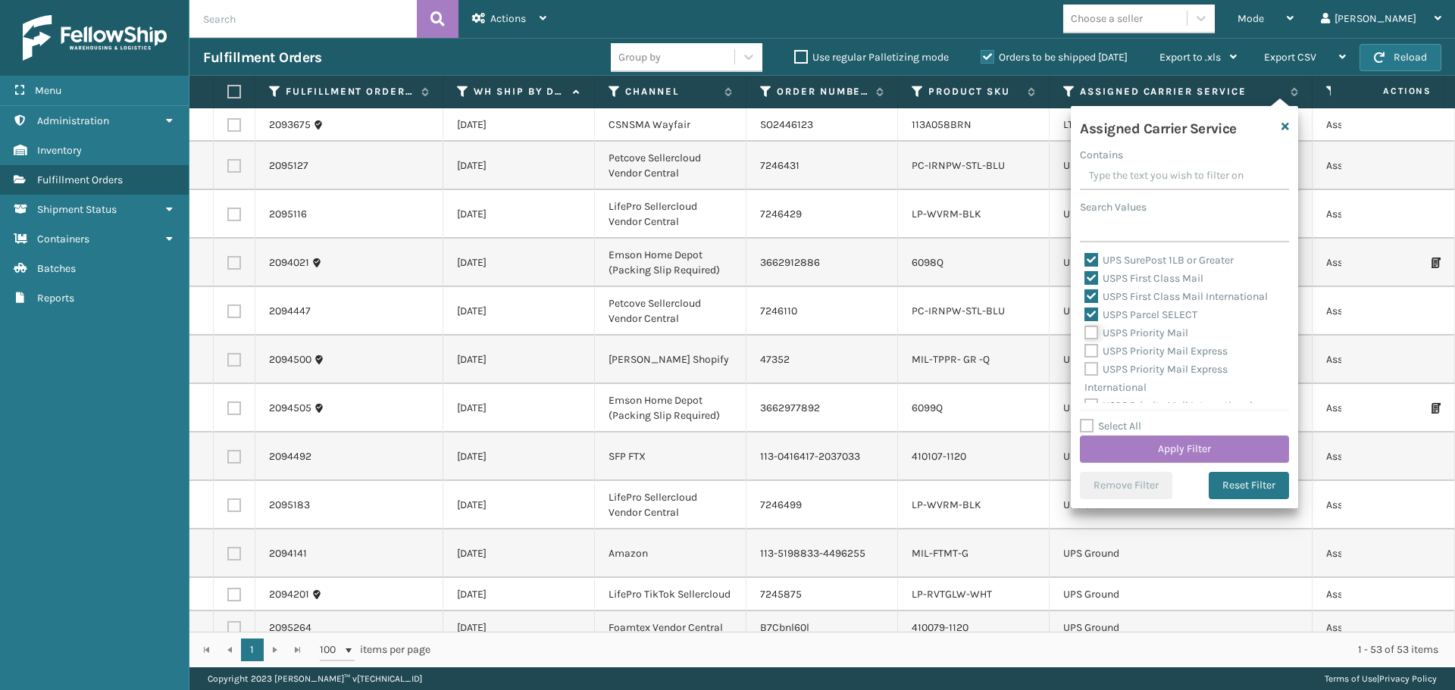
click at [1085, 333] on input "USPS Priority Mail" at bounding box center [1085, 329] width 1 height 10
checkbox input "true"
click at [1093, 348] on label "USPS Priority Mail Express" at bounding box center [1156, 351] width 143 height 13
click at [1085, 348] on input "USPS Priority Mail Express" at bounding box center [1085, 348] width 1 height 10
checkbox input "true"
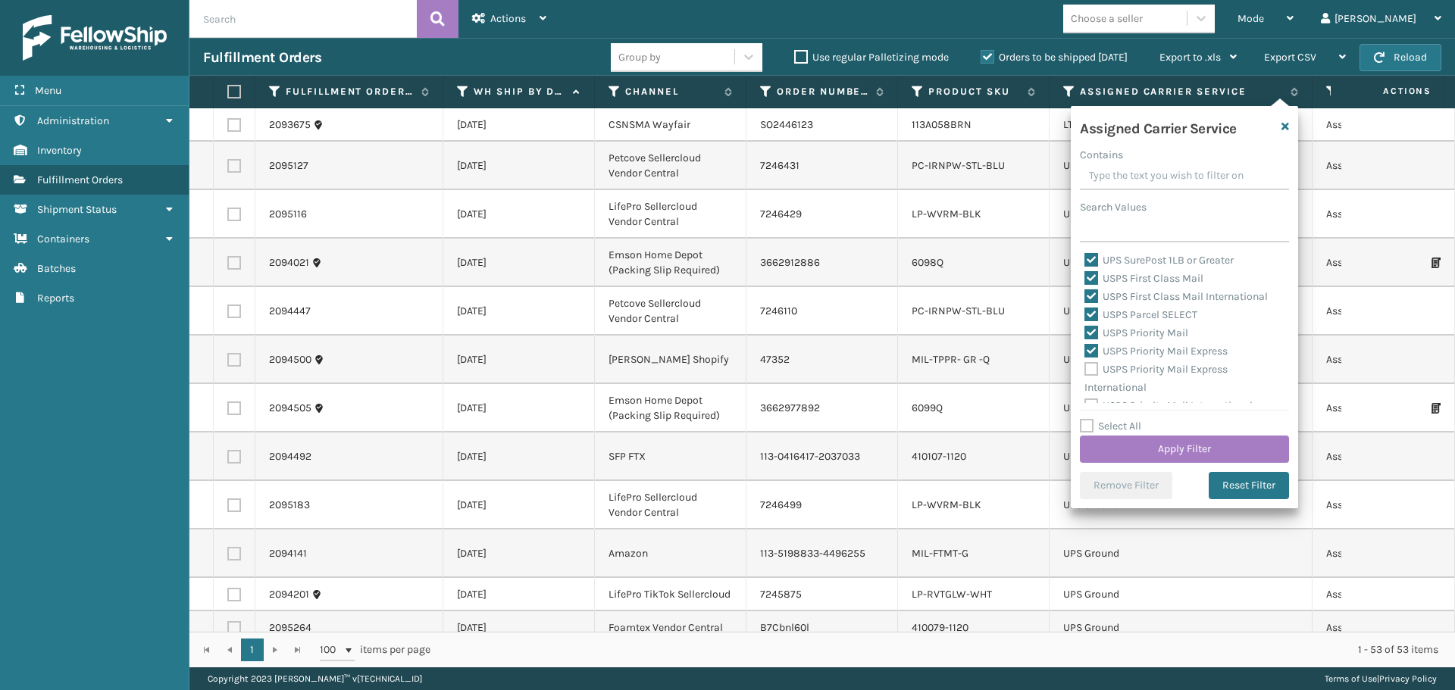
click at [1092, 371] on label "USPS Priority Mail Express International" at bounding box center [1156, 378] width 143 height 31
click at [1085, 371] on input "USPS Priority Mail Express International" at bounding box center [1085, 366] width 1 height 10
checkbox input "true"
click at [1093, 393] on label "USPS Priority Mail International" at bounding box center [1169, 393] width 168 height 13
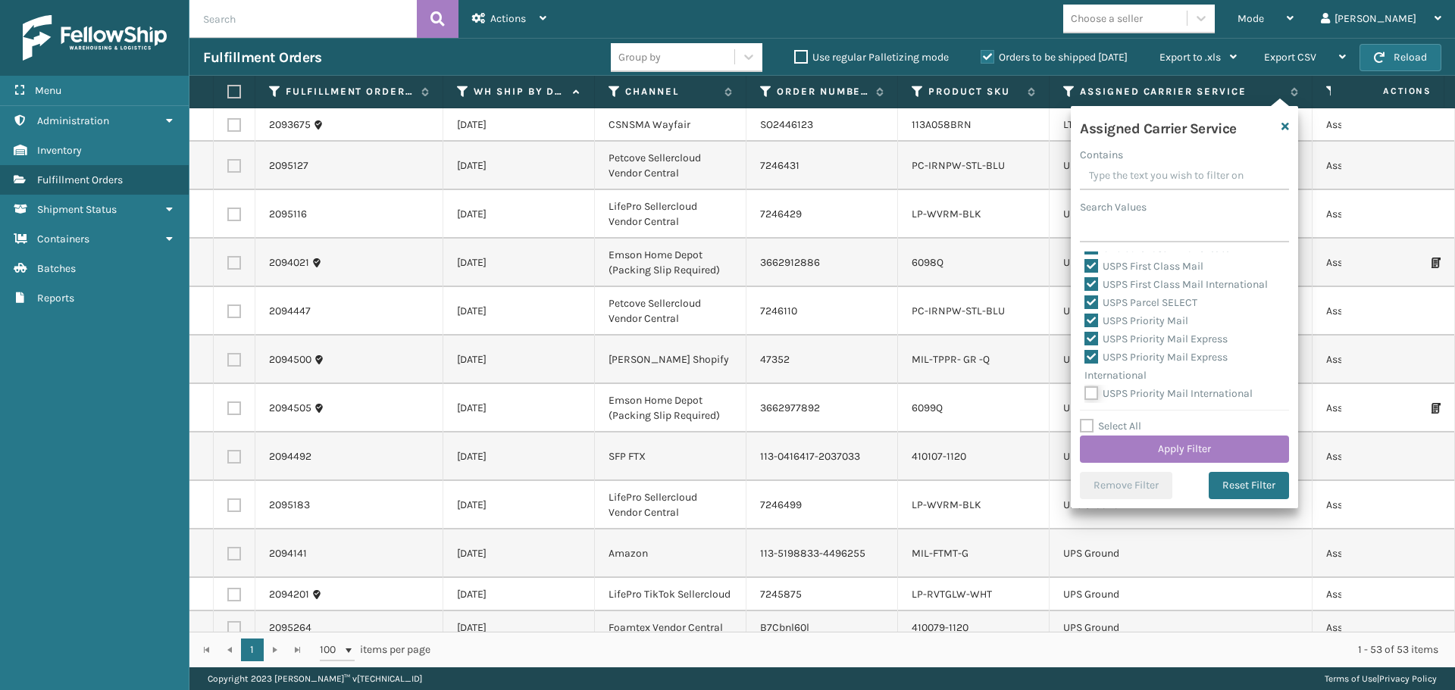
click at [1085, 393] on input "USPS Priority Mail International" at bounding box center [1085, 390] width 1 height 10
checkbox input "true"
click at [1129, 452] on button "Apply Filter" at bounding box center [1184, 449] width 209 height 27
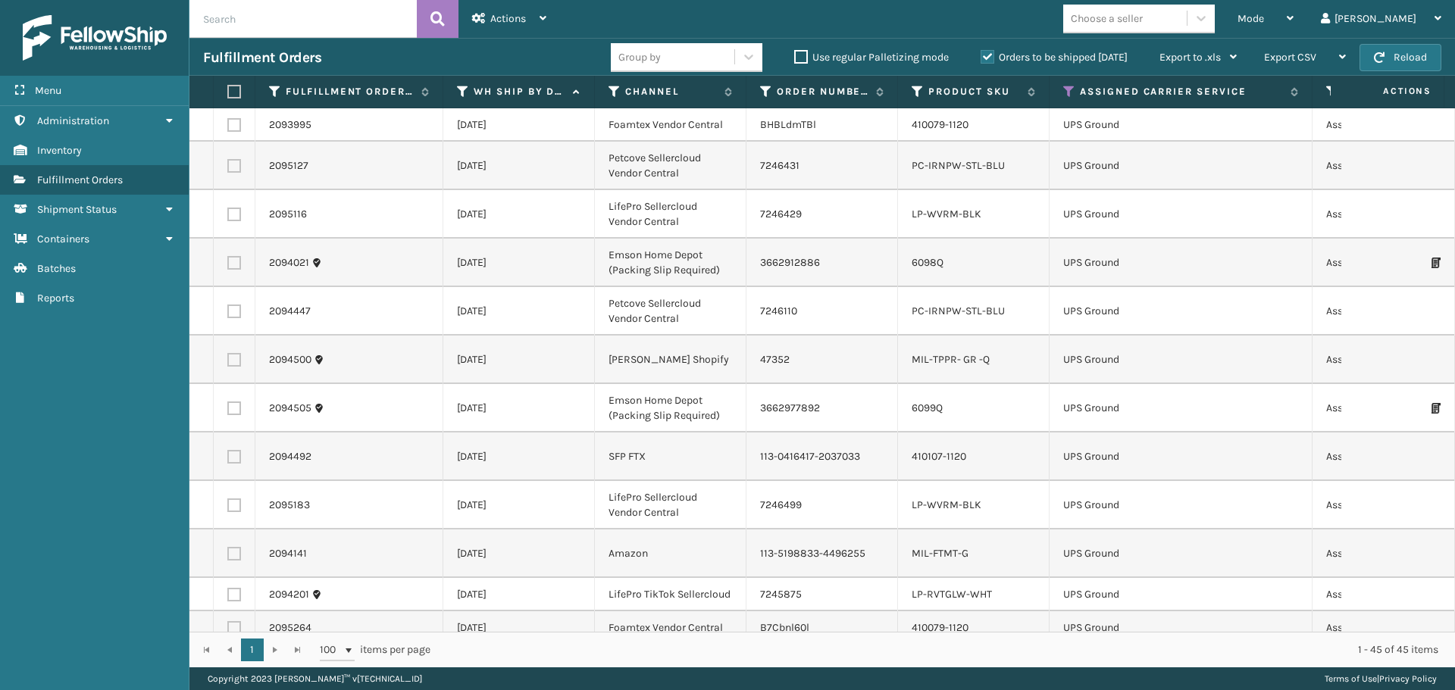
click at [229, 92] on label at bounding box center [231, 92] width 9 height 14
click at [228, 92] on input "checkbox" at bounding box center [227, 92] width 1 height 10
checkbox input "true"
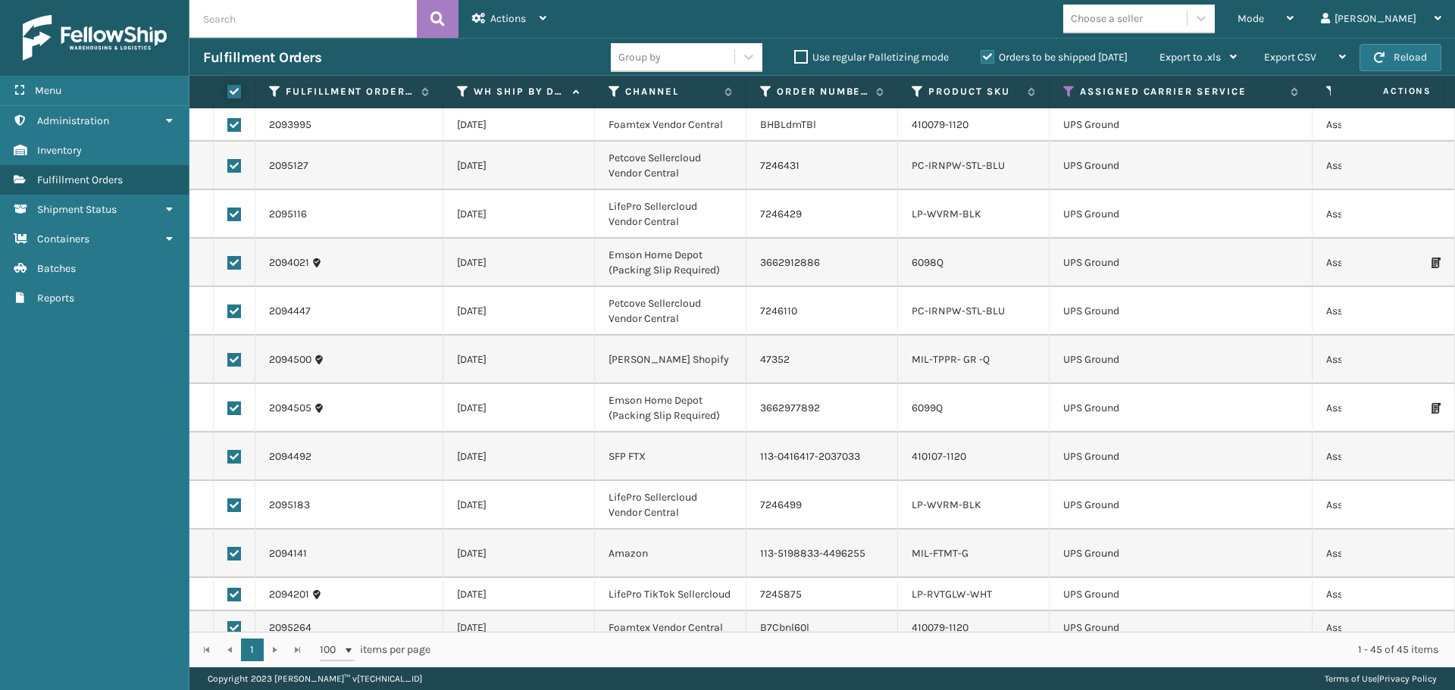
checkbox input "true"
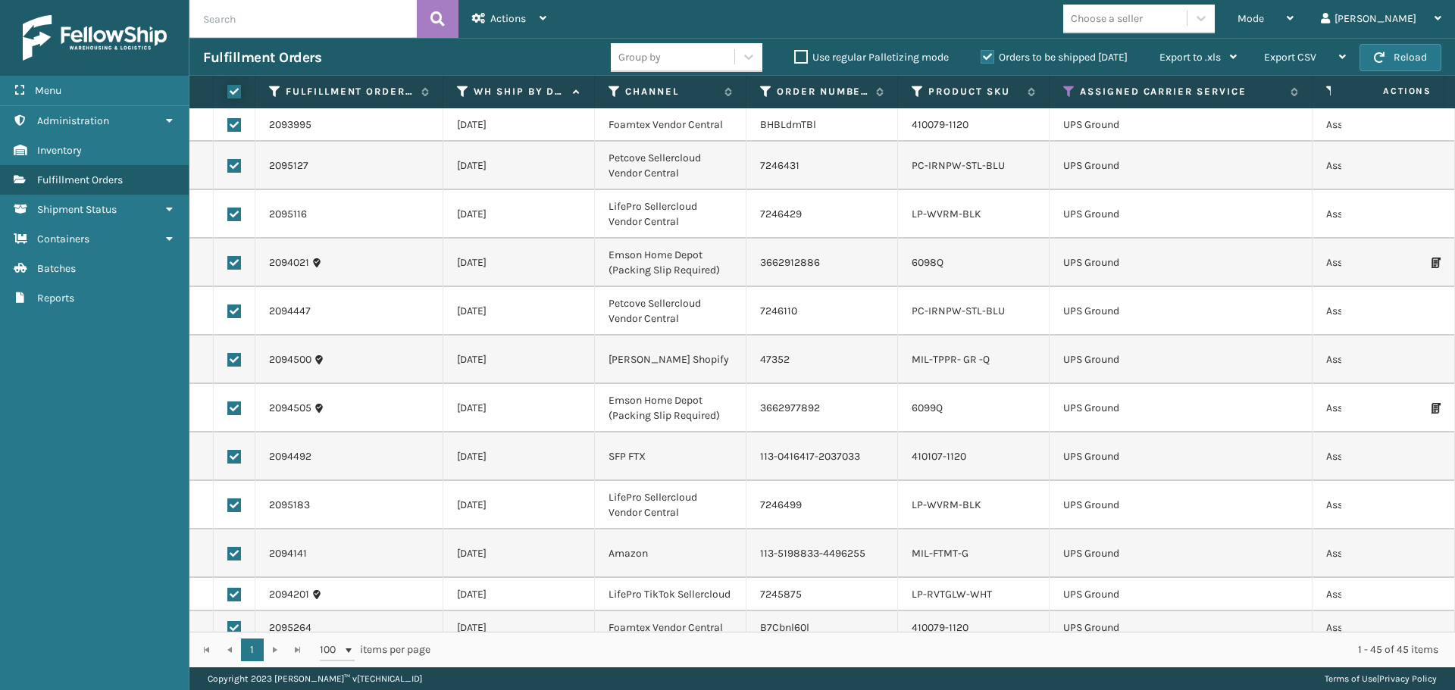
checkbox input "true"
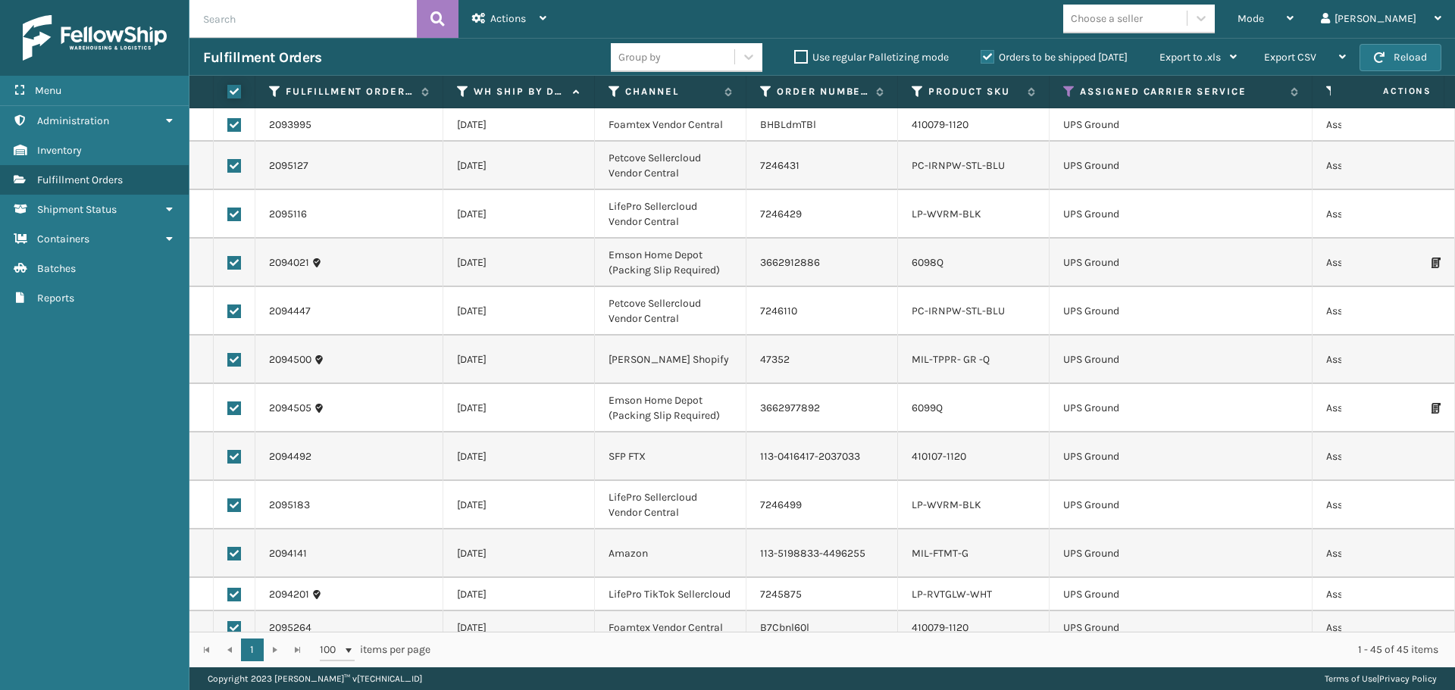
checkbox input "true"
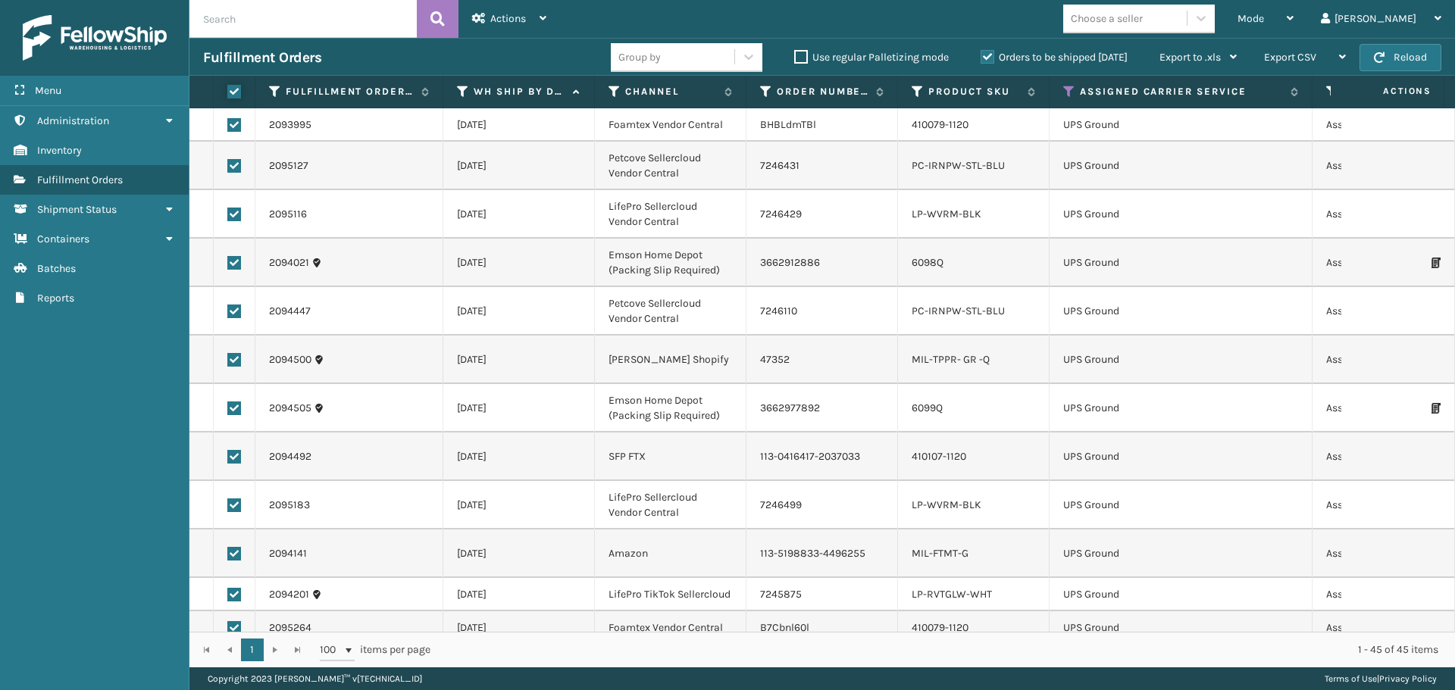
checkbox input "true"
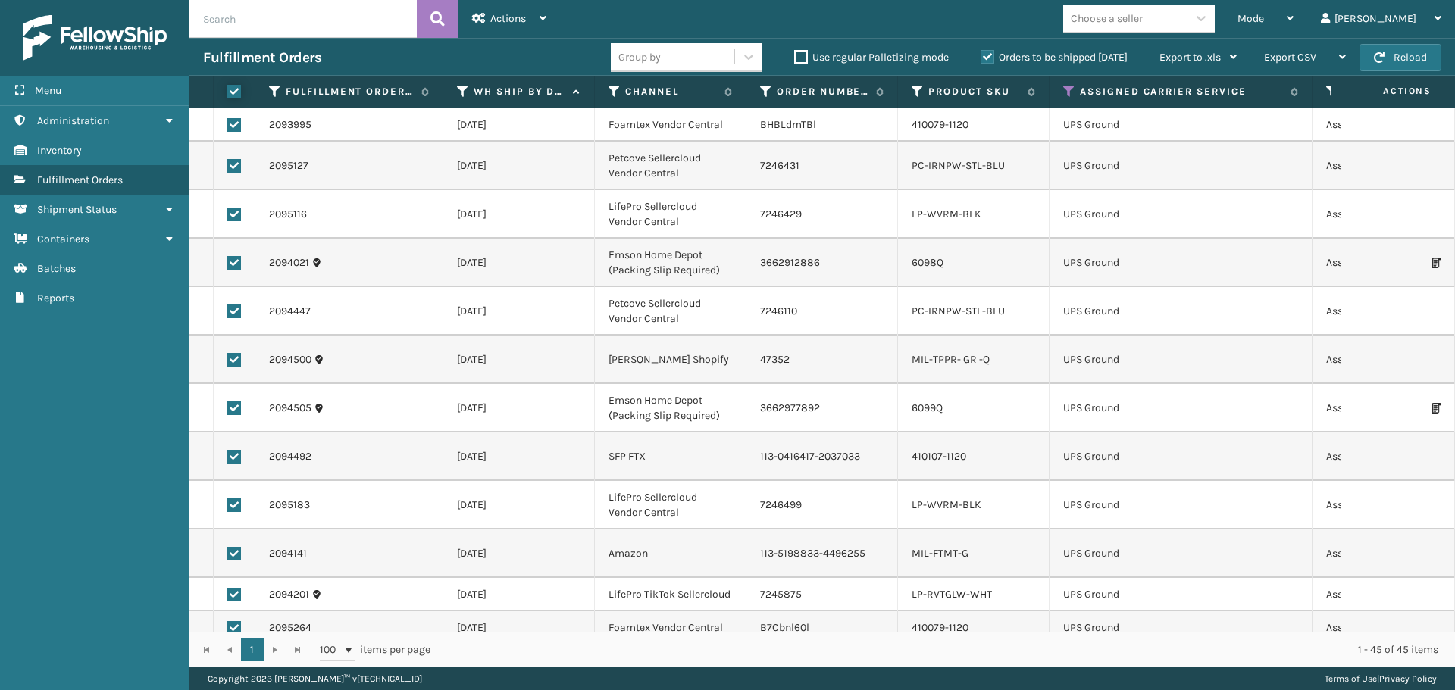
checkbox input "true"
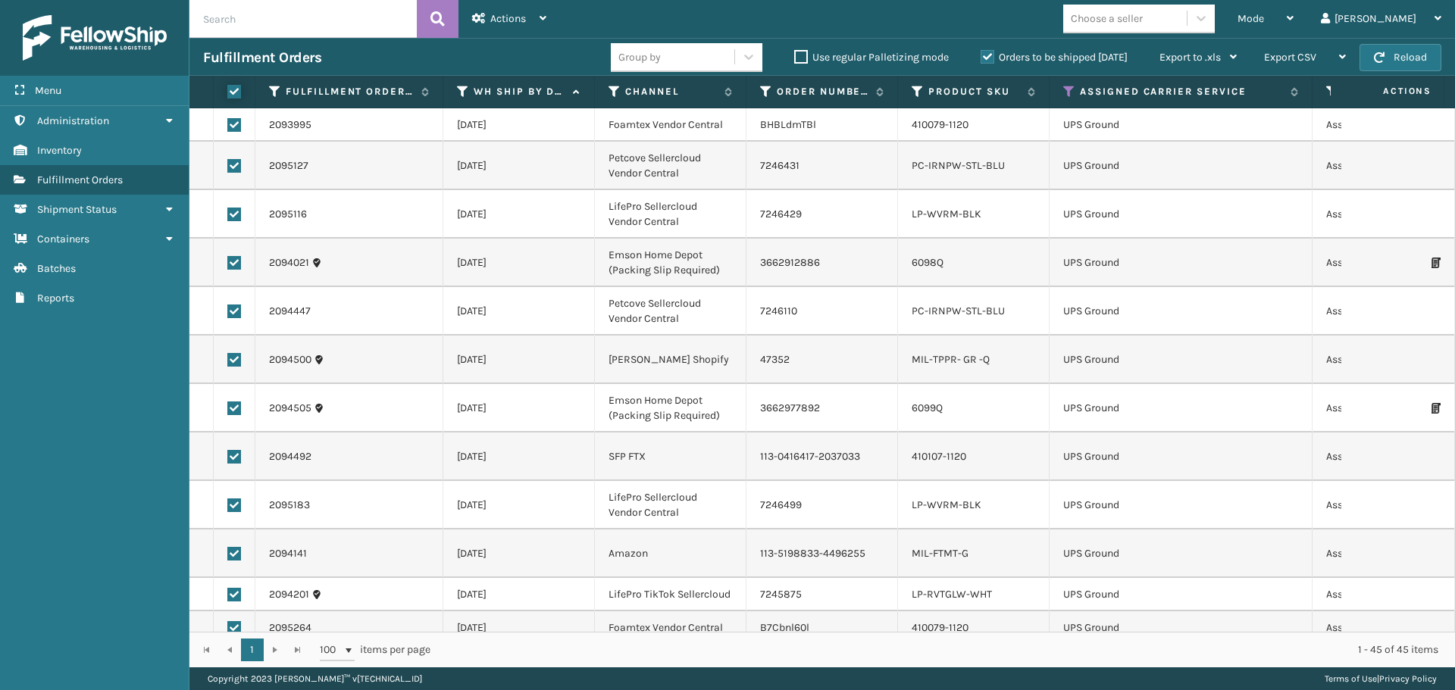
checkbox input "true"
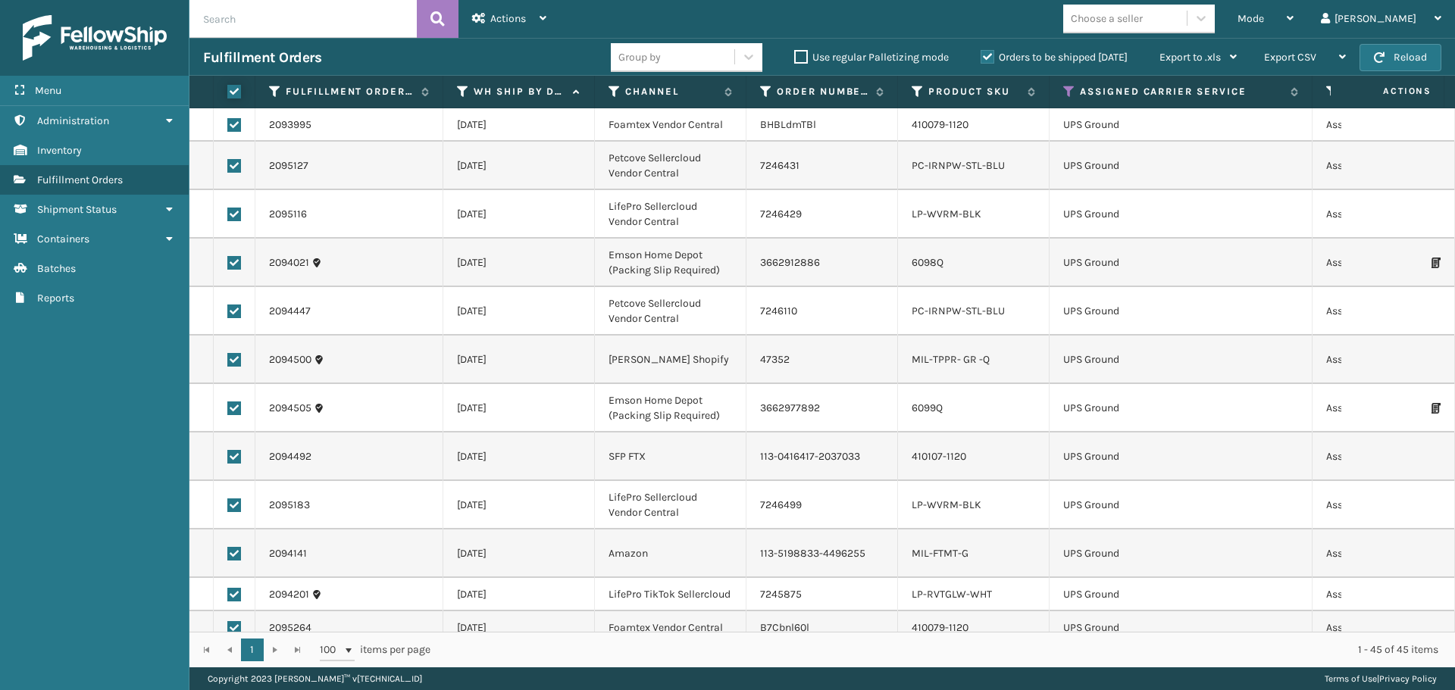
checkbox input "true"
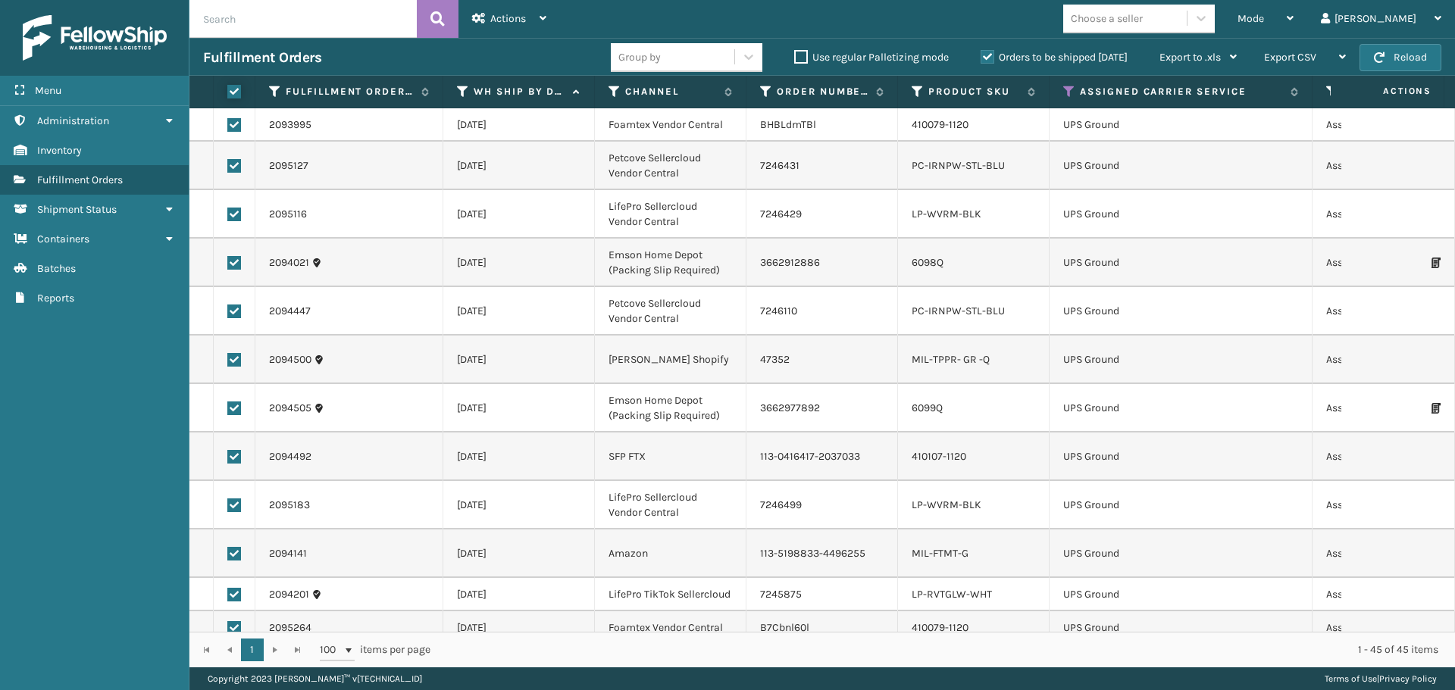
checkbox input "true"
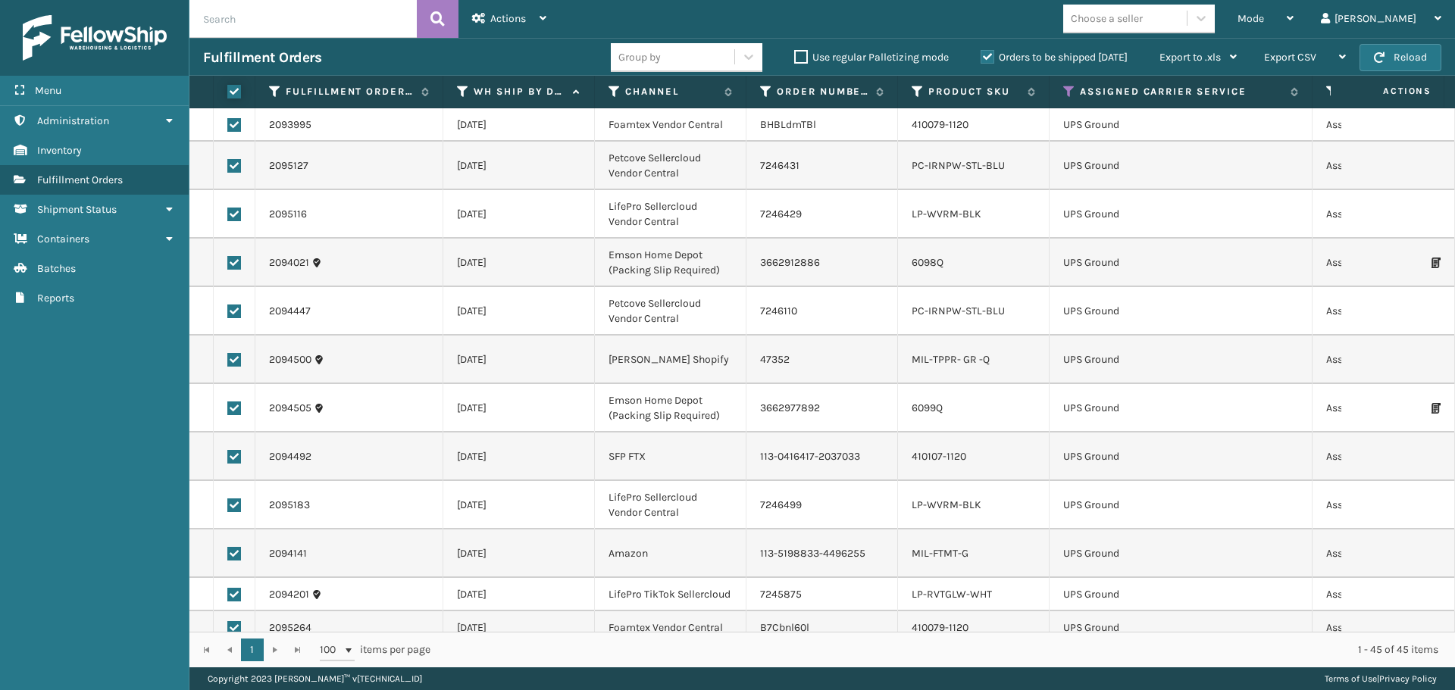
checkbox input "true"
click at [495, 21] on span "Actions" at bounding box center [508, 18] width 36 height 13
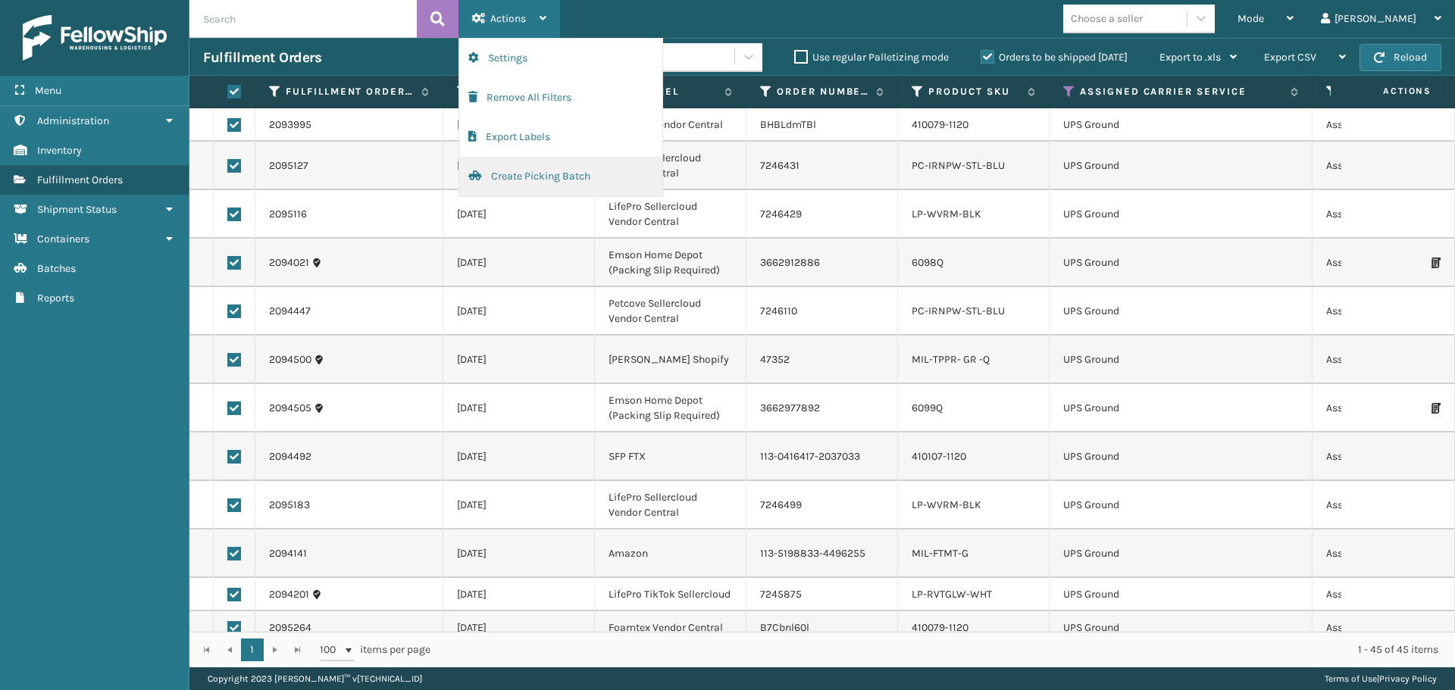
click at [503, 173] on button "Create Picking Batch" at bounding box center [560, 176] width 203 height 39
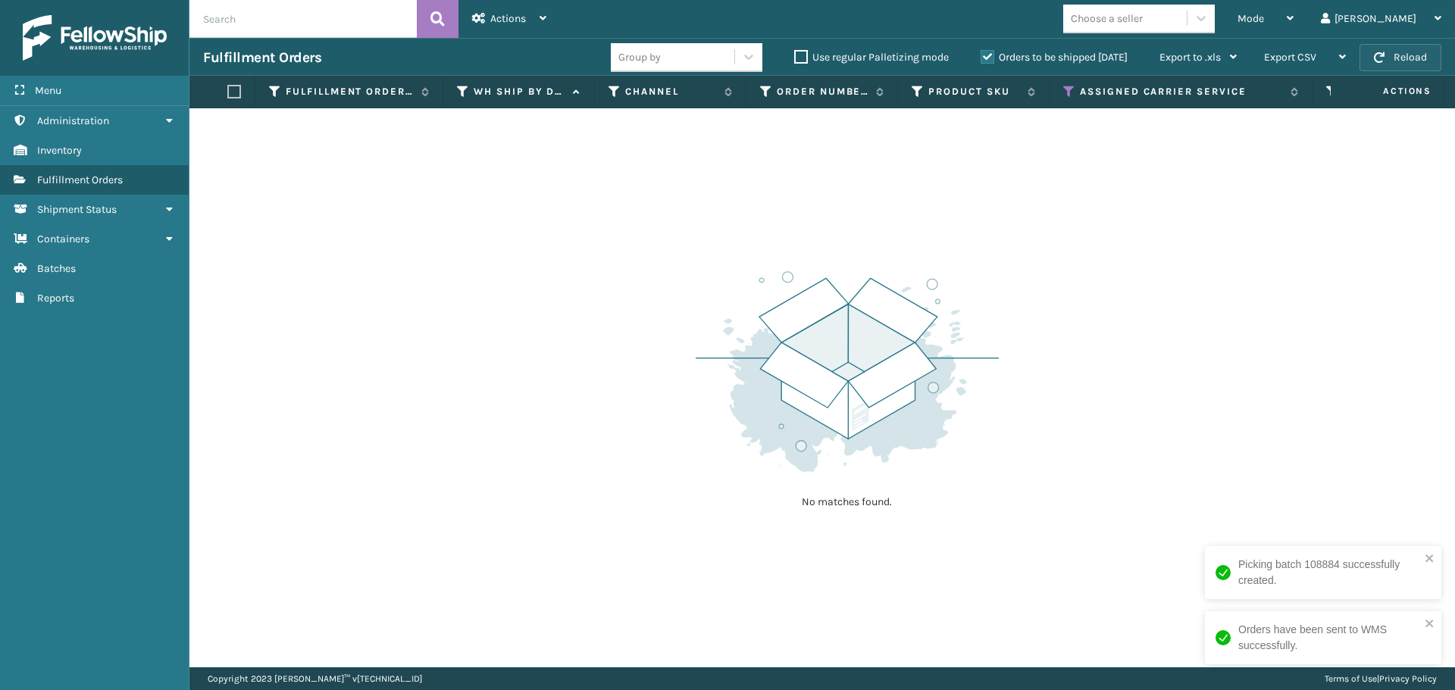
click at [1394, 50] on button "Reload" at bounding box center [1401, 57] width 82 height 27
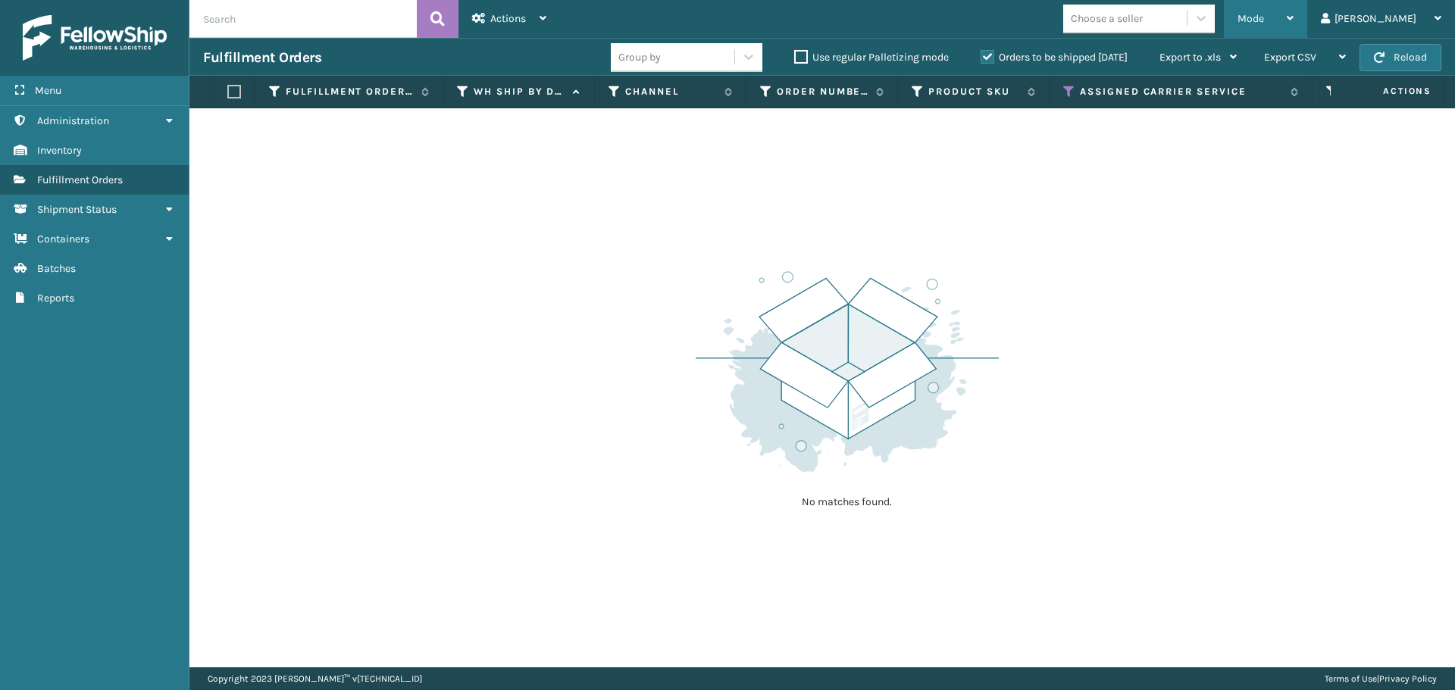
click at [1294, 27] on div "Mode" at bounding box center [1266, 19] width 56 height 38
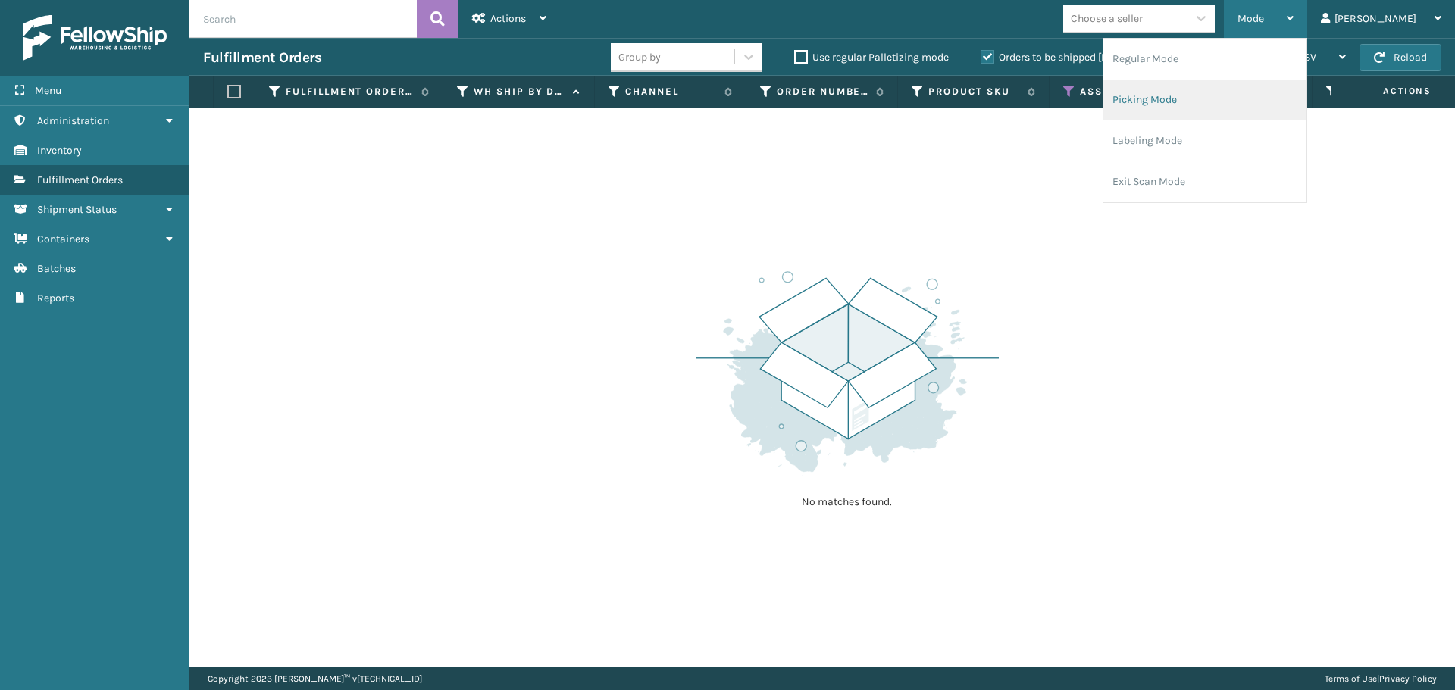
click at [1258, 101] on li "Picking Mode" at bounding box center [1205, 100] width 203 height 41
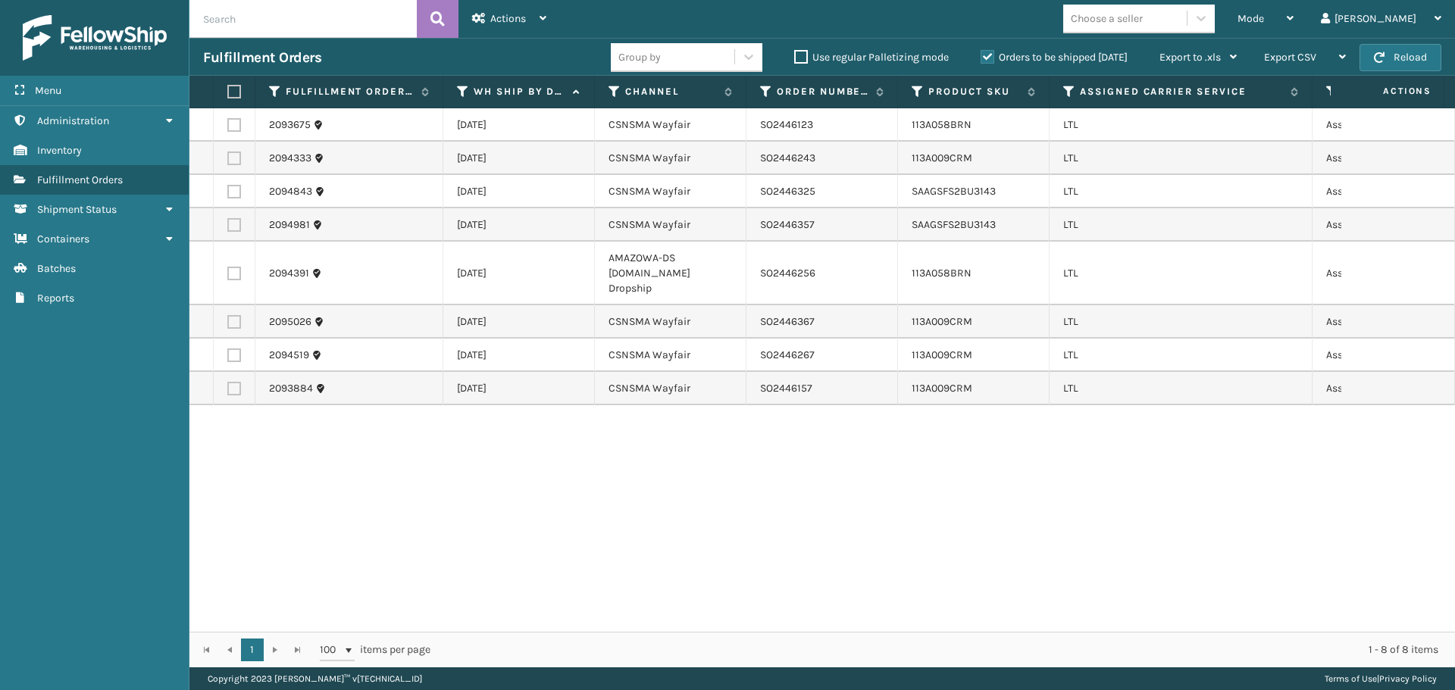
drag, startPoint x: 236, startPoint y: 128, endPoint x: 232, endPoint y: 144, distance: 16.6
click at [236, 128] on label at bounding box center [234, 125] width 14 height 14
click at [228, 128] on input "checkbox" at bounding box center [227, 123] width 1 height 10
checkbox input "true"
click at [230, 157] on label at bounding box center [234, 159] width 14 height 14
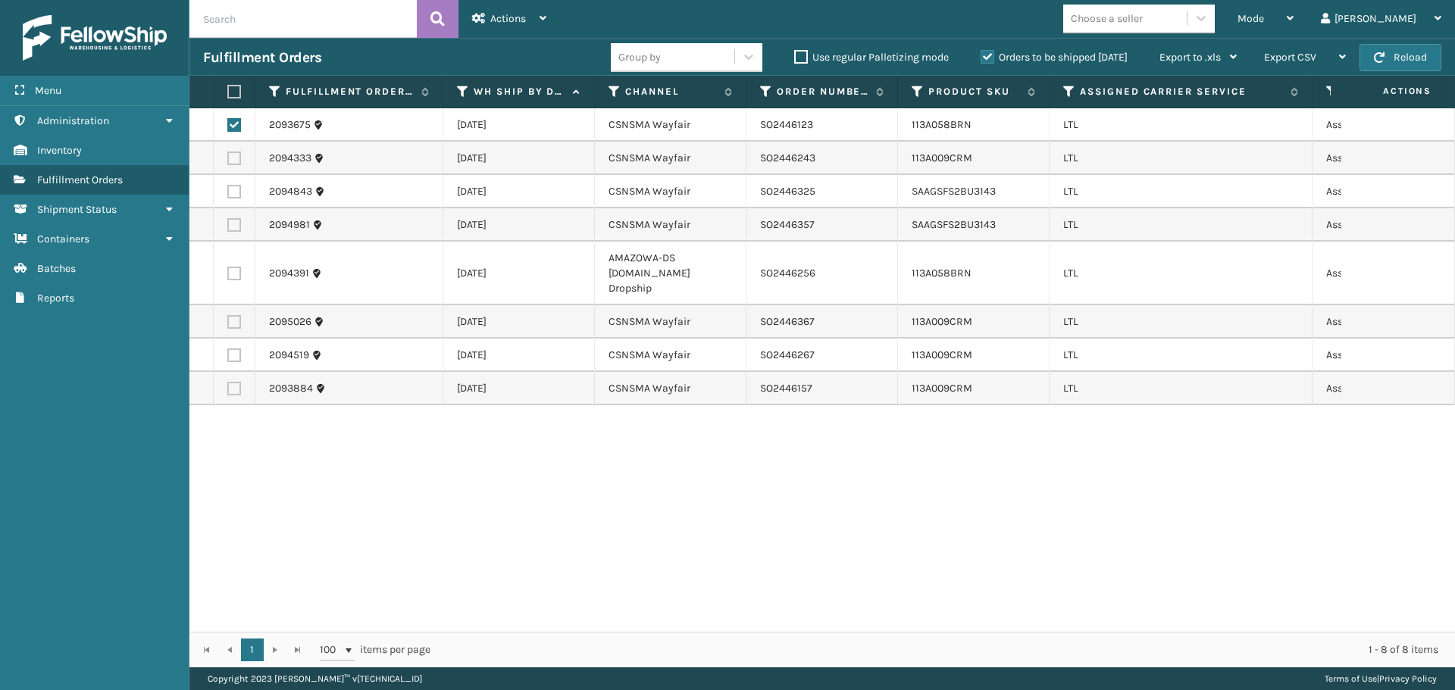
click at [228, 157] on input "checkbox" at bounding box center [227, 157] width 1 height 10
checkbox input "true"
click at [232, 191] on label at bounding box center [234, 192] width 14 height 14
click at [228, 191] on input "checkbox" at bounding box center [227, 190] width 1 height 10
checkbox input "true"
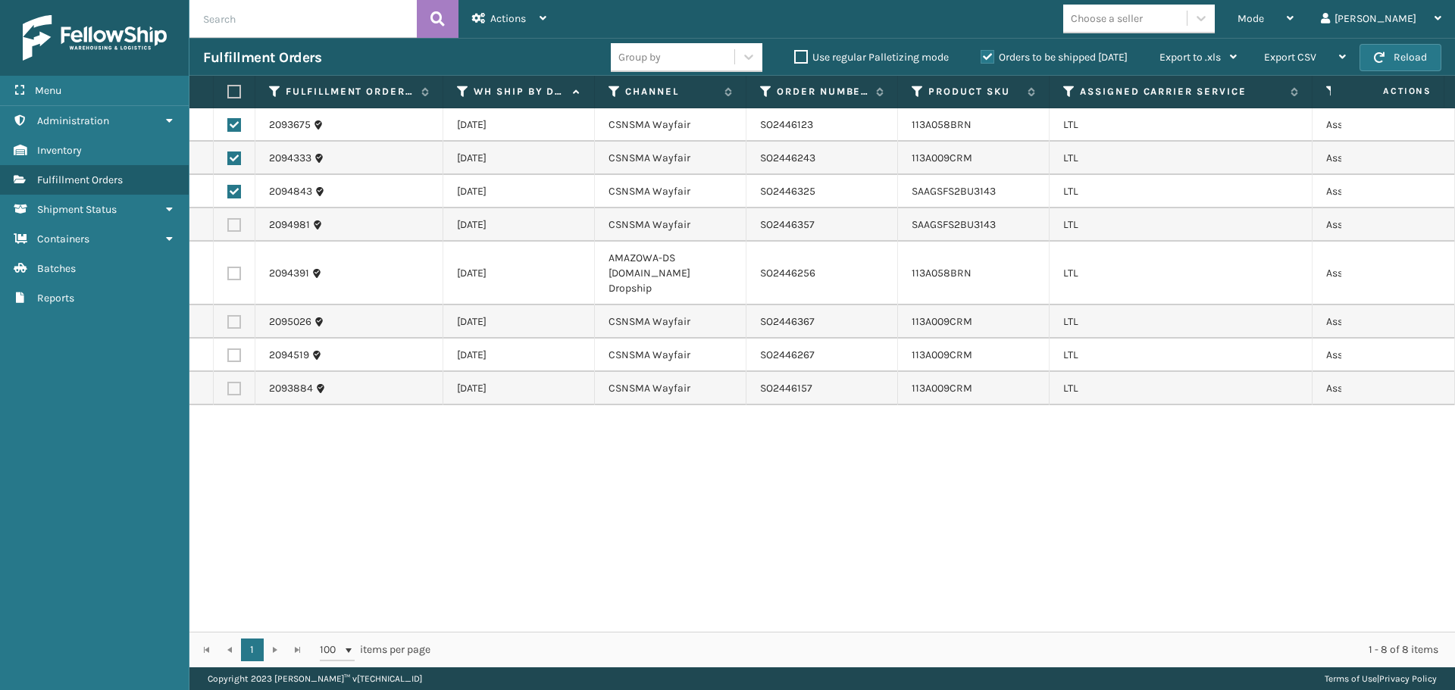
click at [233, 232] on td at bounding box center [235, 224] width 42 height 33
click at [234, 227] on label at bounding box center [234, 225] width 14 height 14
click at [228, 227] on input "checkbox" at bounding box center [227, 223] width 1 height 10
checkbox input "true"
click at [233, 315] on label at bounding box center [234, 322] width 14 height 14
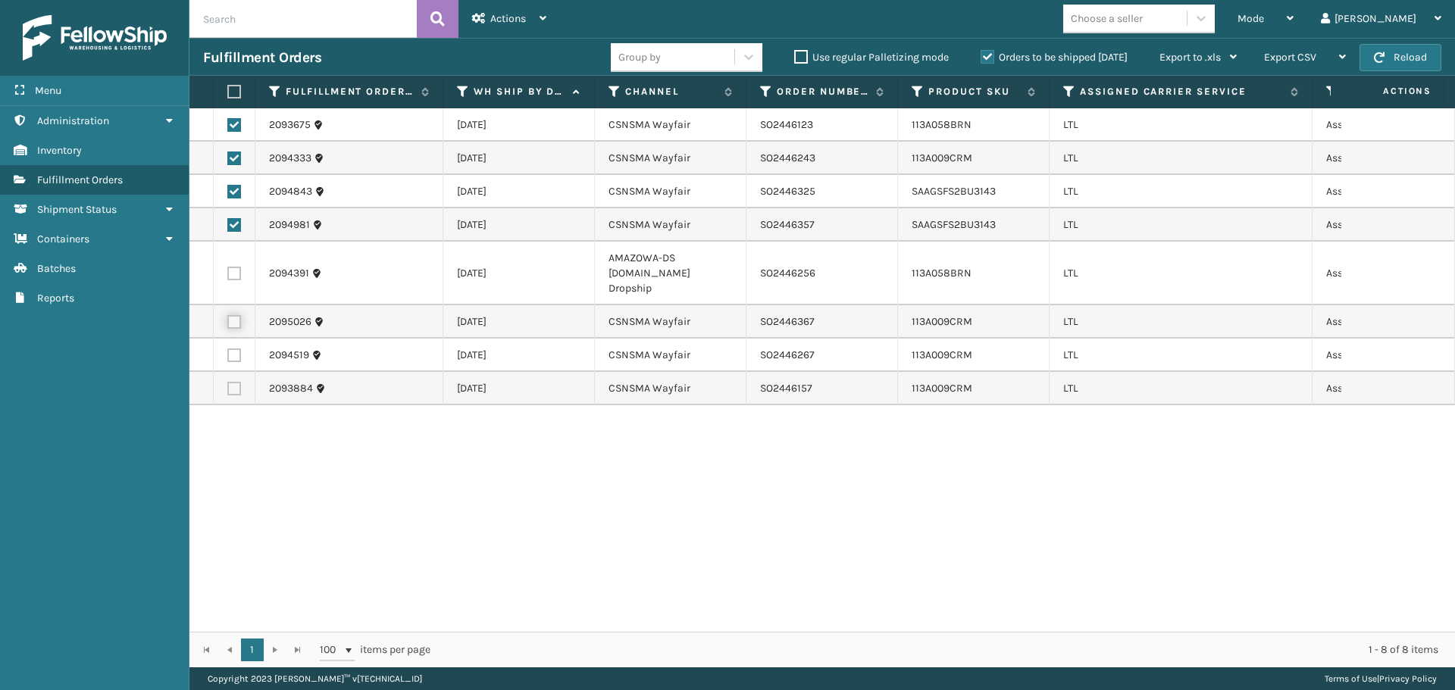
click at [228, 315] on input "checkbox" at bounding box center [227, 320] width 1 height 10
checkbox input "true"
click at [235, 349] on label at bounding box center [234, 356] width 14 height 14
click at [228, 349] on input "checkbox" at bounding box center [227, 354] width 1 height 10
checkbox input "true"
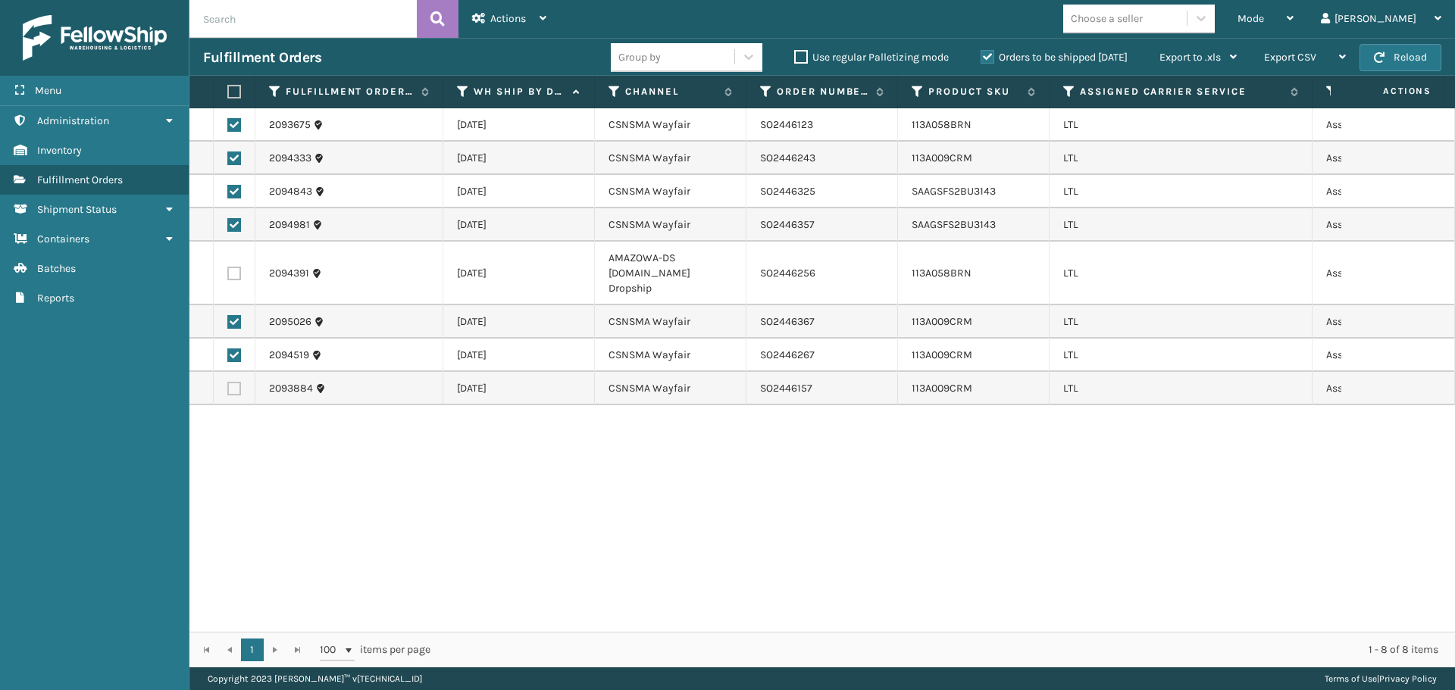
click at [236, 382] on label at bounding box center [234, 389] width 14 height 14
click at [228, 382] on input "checkbox" at bounding box center [227, 387] width 1 height 10
checkbox input "true"
click at [495, 24] on span "Actions" at bounding box center [508, 18] width 36 height 13
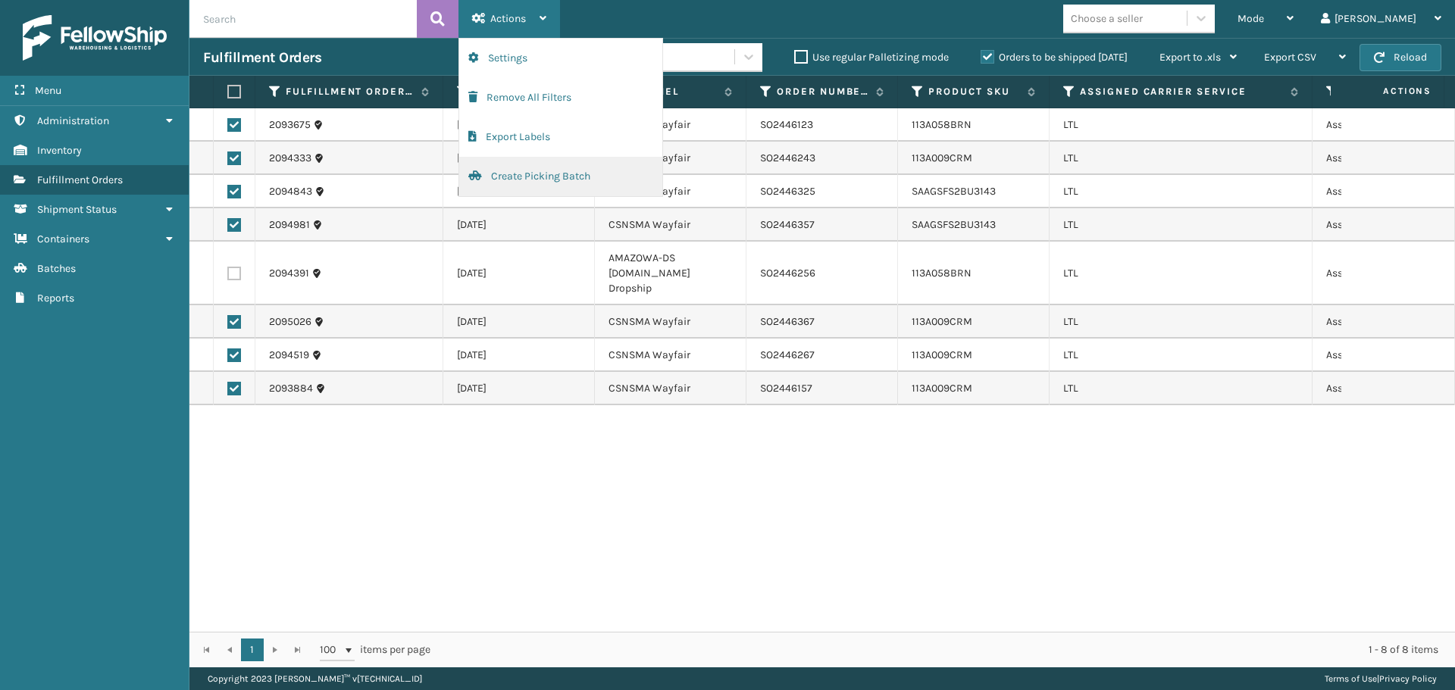
click at [515, 176] on button "Create Picking Batch" at bounding box center [560, 176] width 203 height 39
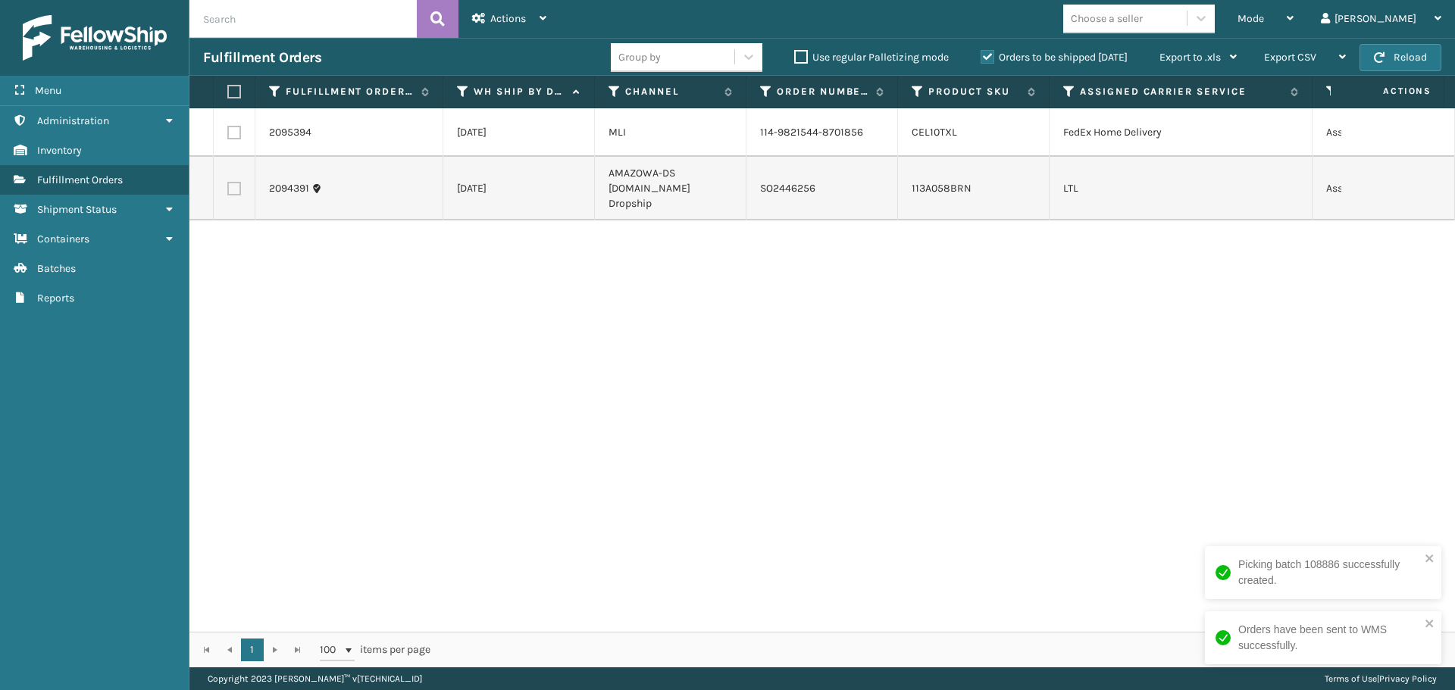
click at [236, 196] on label at bounding box center [234, 189] width 14 height 14
click at [228, 192] on input "checkbox" at bounding box center [227, 187] width 1 height 10
checkbox input "true"
click at [525, 33] on div "Actions" at bounding box center [509, 19] width 74 height 38
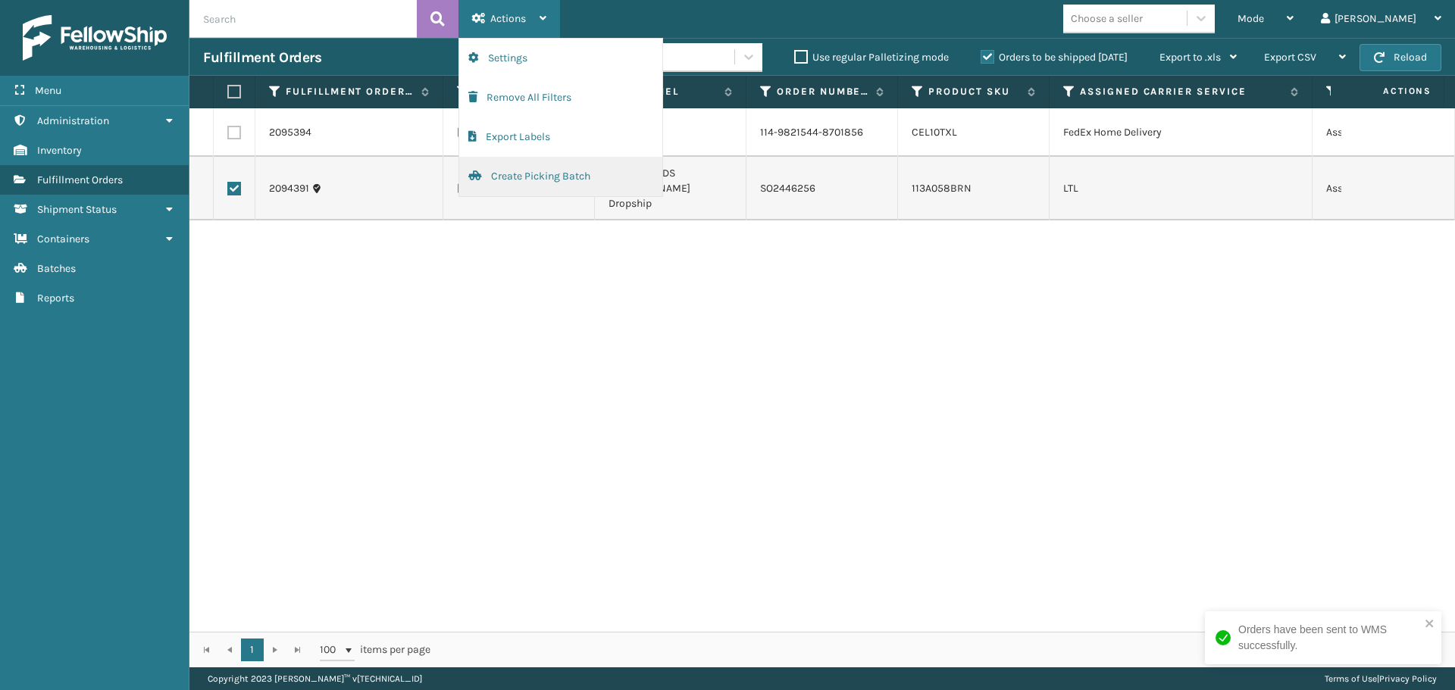
click at [533, 170] on button "Create Picking Batch" at bounding box center [560, 176] width 203 height 39
